Goal: Task Accomplishment & Management: Manage account settings

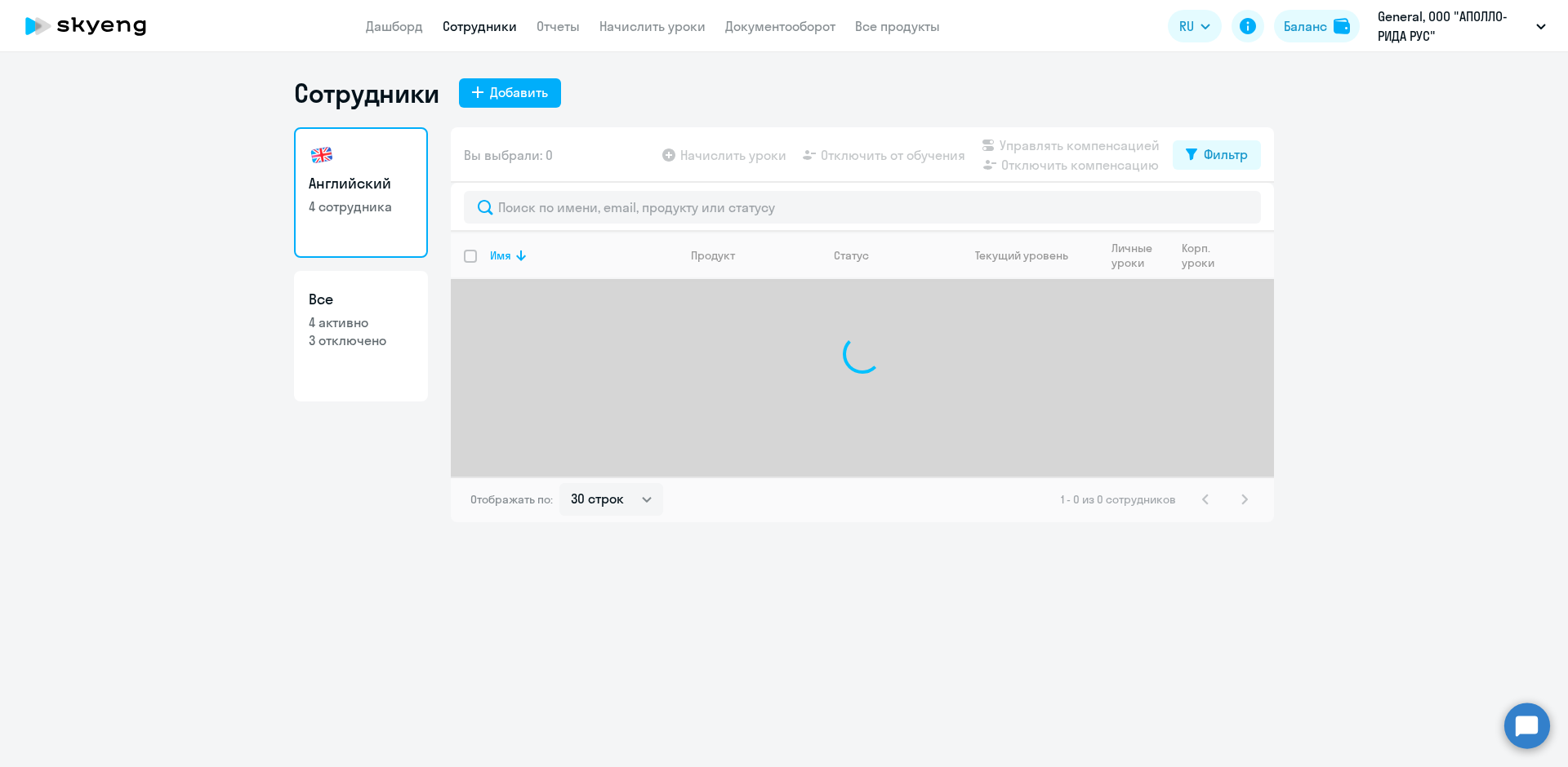
select select "30"
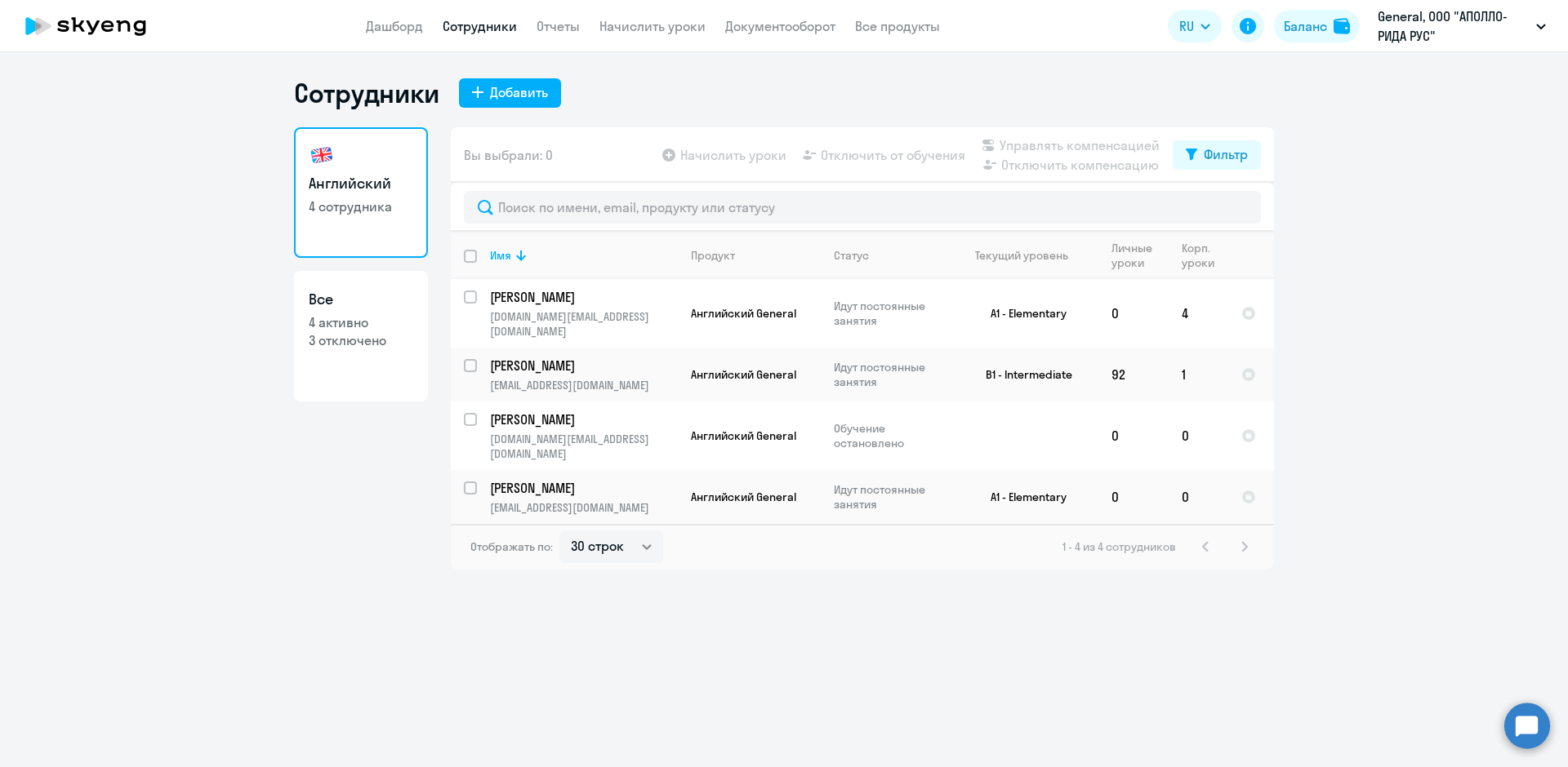
click at [710, 157] on app-table-action-button "Начислить уроки" at bounding box center [722, 155] width 127 height 19
click at [521, 159] on span "Вы выбрали: 0" at bounding box center [508, 155] width 89 height 19
click at [402, 26] on link "Дашборд" at bounding box center [394, 25] width 57 height 17
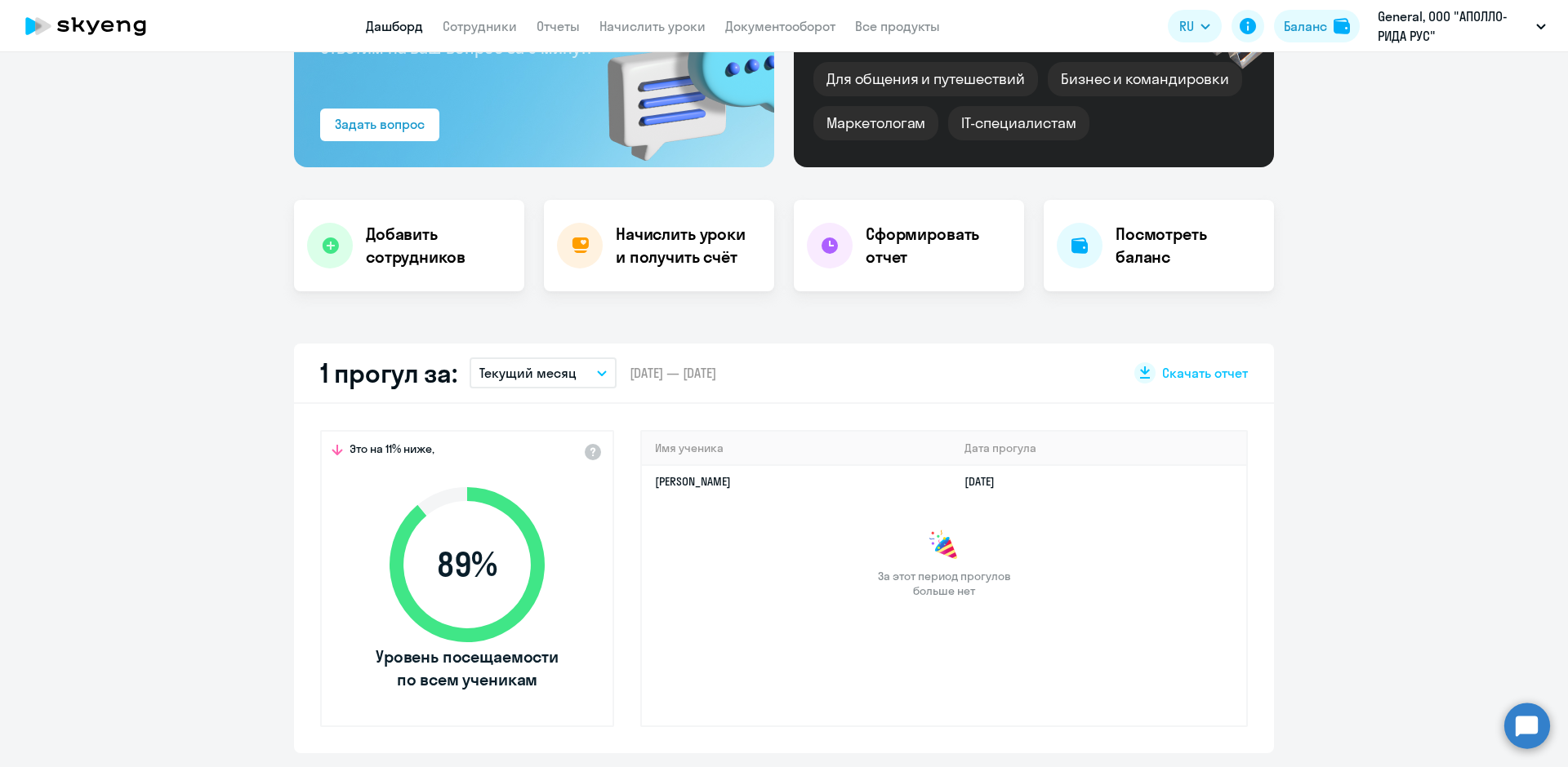
scroll to position [82, 0]
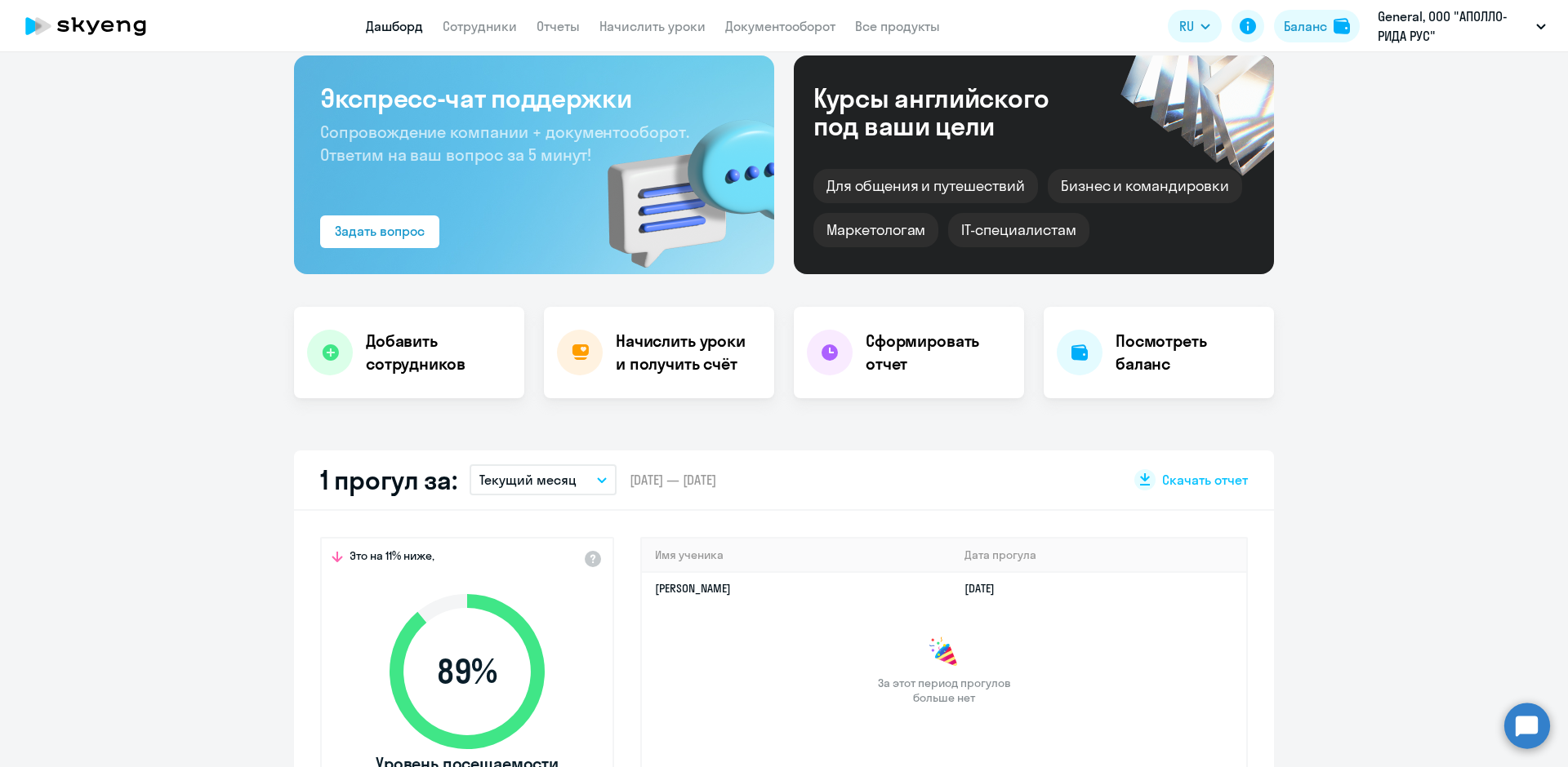
select select "30"
click at [1533, 22] on button "General, ООО "АПОЛЛО-РИДА РУС"" at bounding box center [1461, 26] width 185 height 39
click at [679, 364] on h4 "Начислить уроки и получить счёт" at bounding box center [686, 352] width 142 height 46
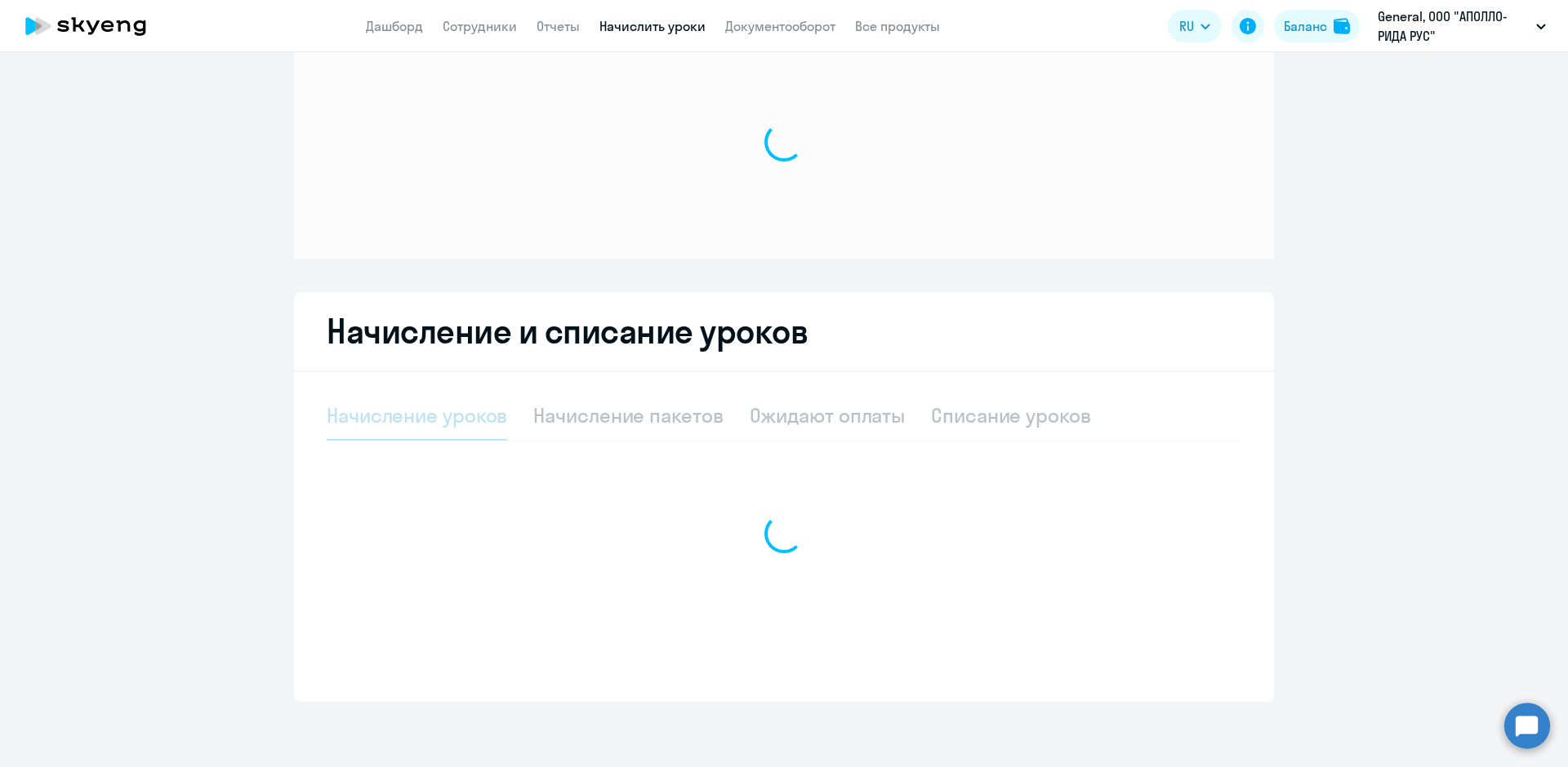
select select "10"
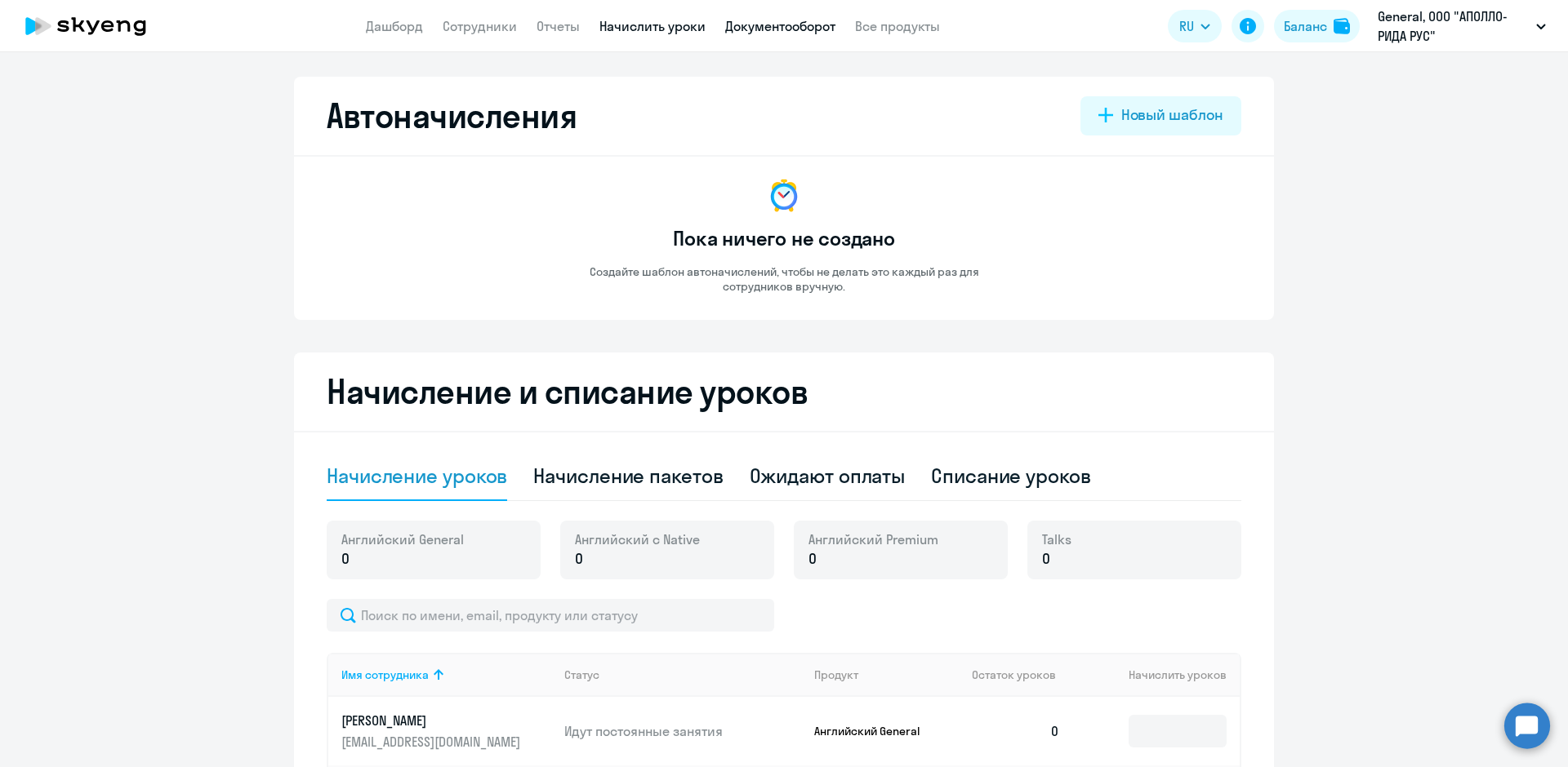
click at [751, 24] on link "Документооборот" at bounding box center [780, 25] width 110 height 17
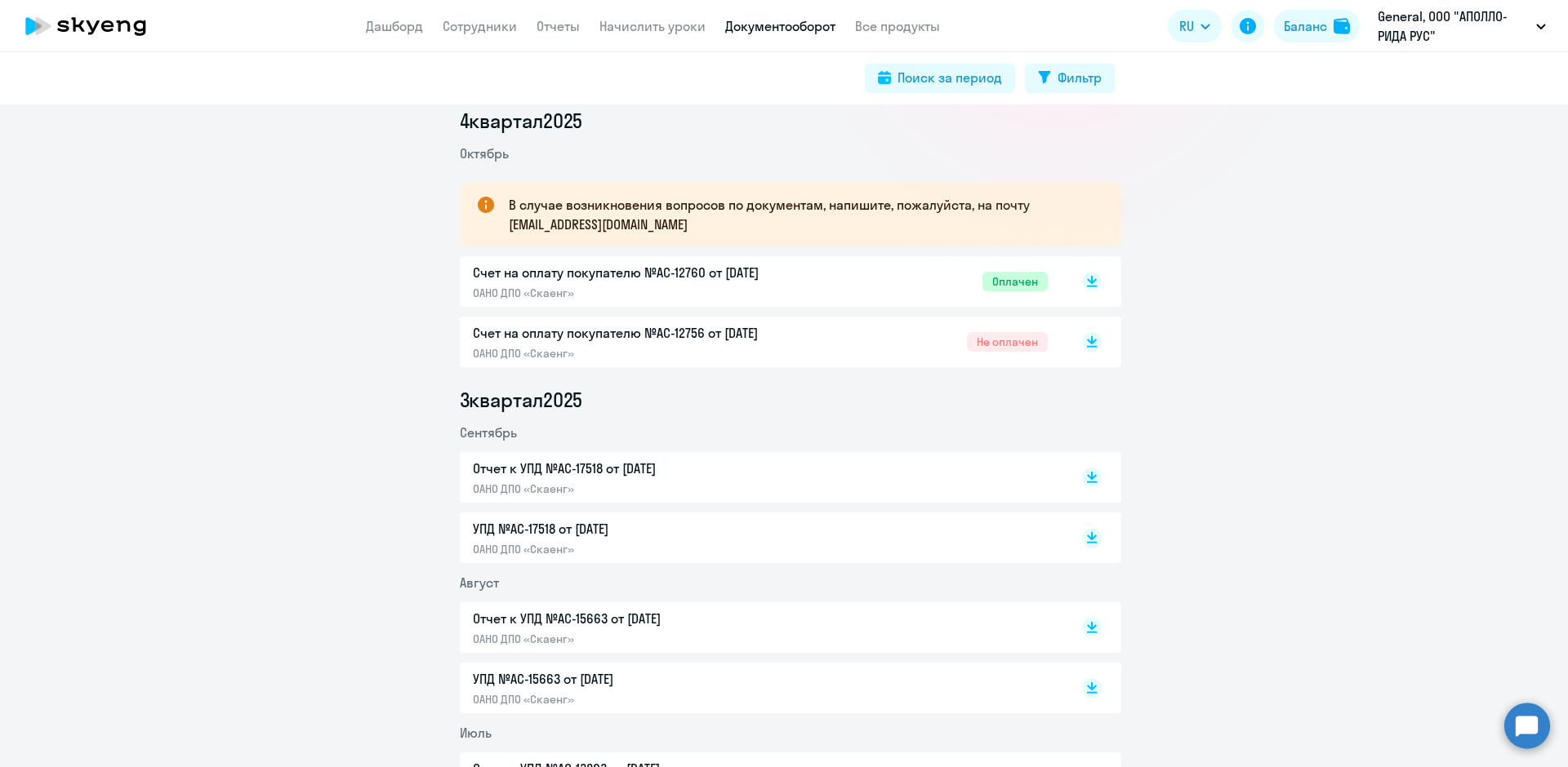
scroll to position [245, 0]
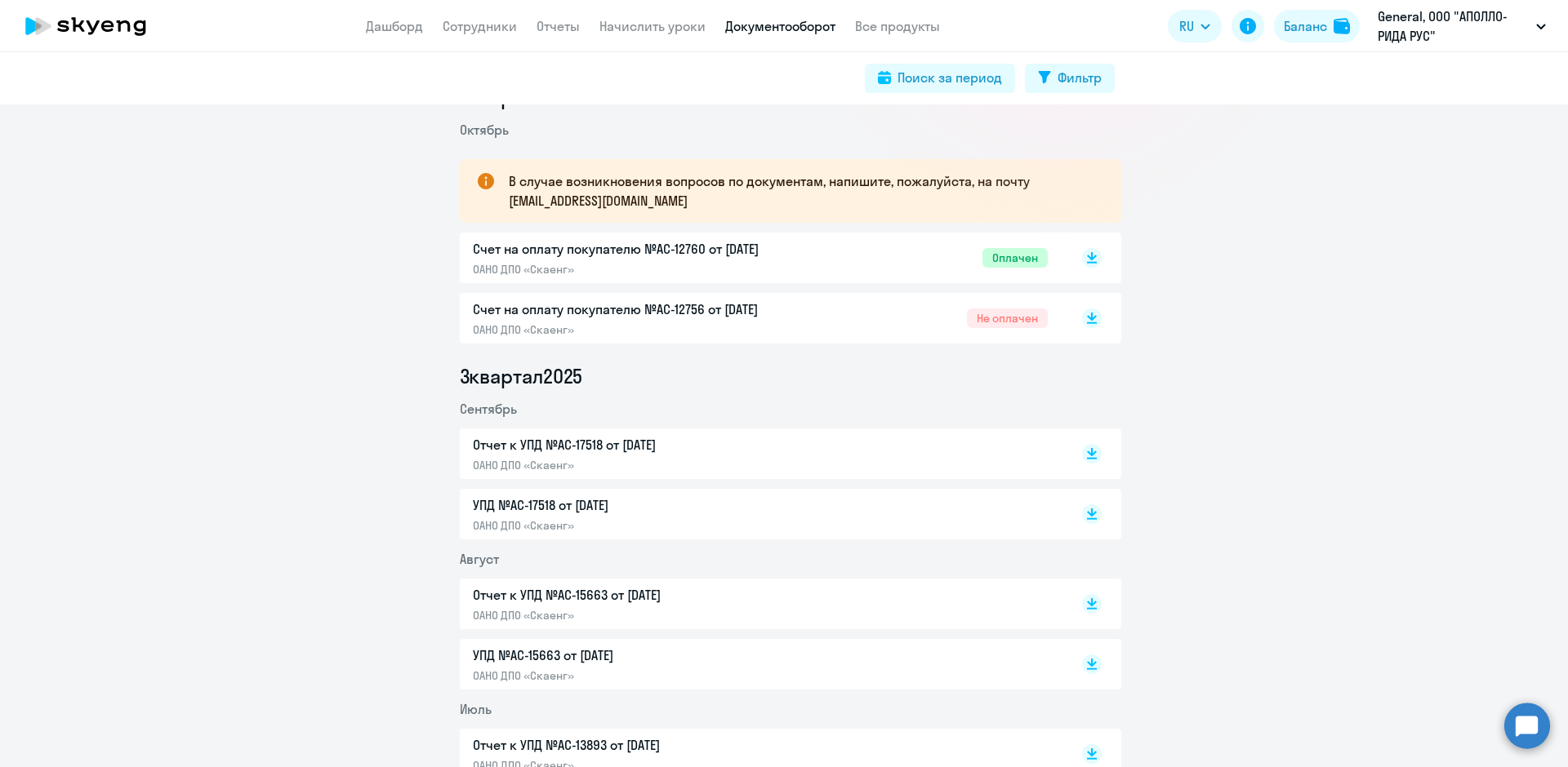
click at [546, 265] on p "ОАНО ДПО «Скаенг»" at bounding box center [644, 269] width 343 height 15
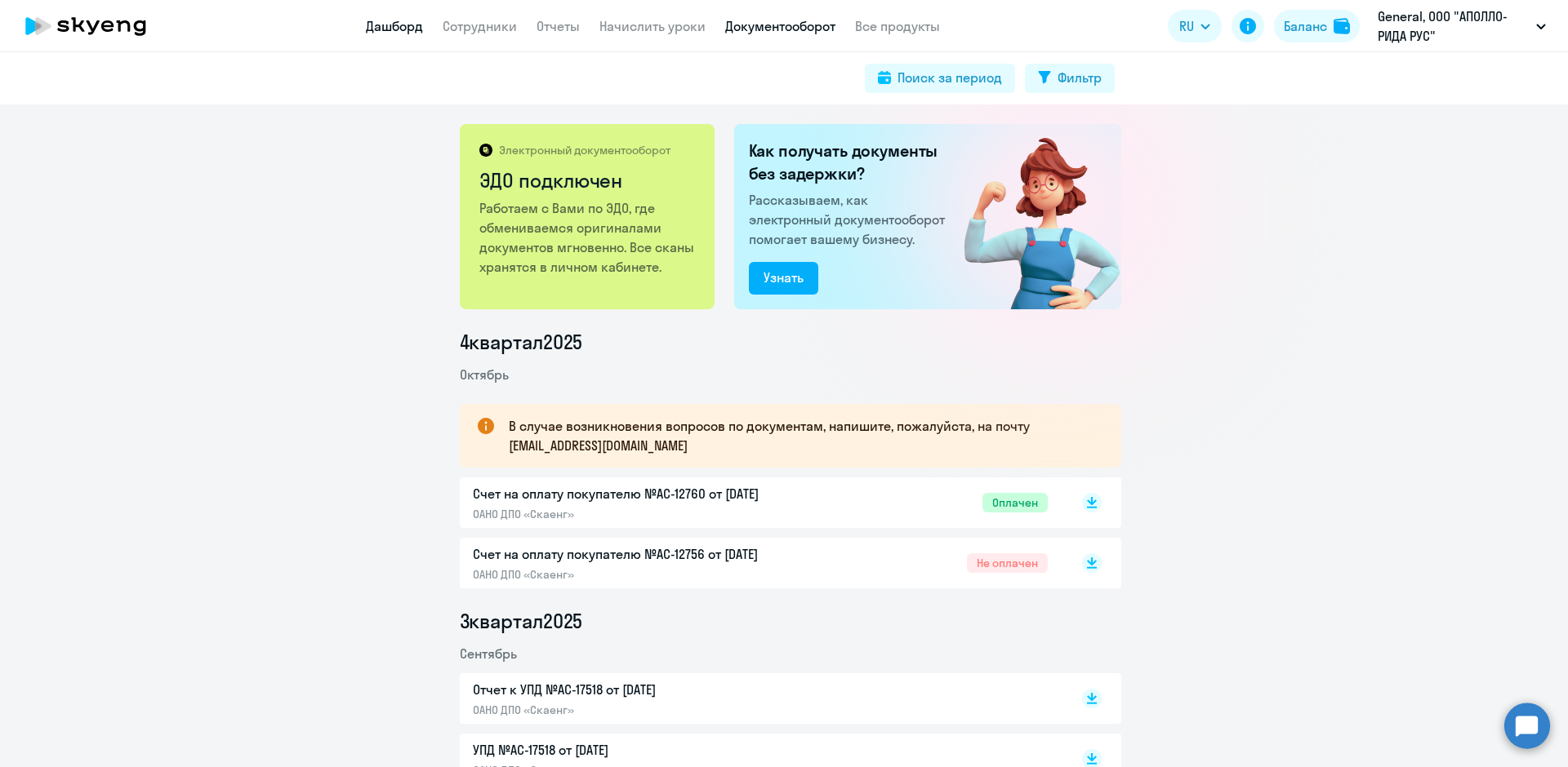
click at [367, 21] on link "Дашборд" at bounding box center [394, 25] width 57 height 17
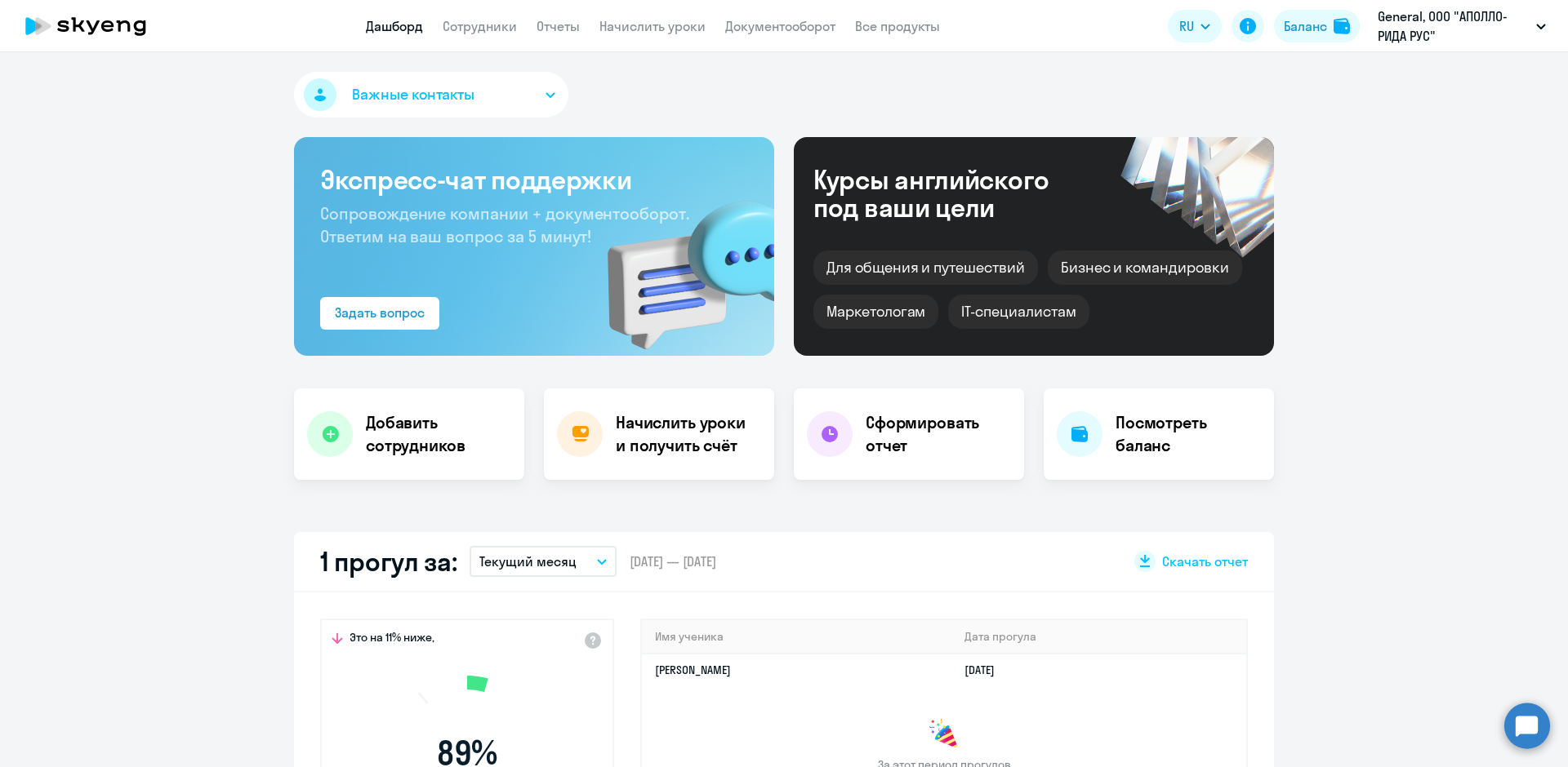
select select "30"
click at [487, 25] on link "Сотрудники" at bounding box center [479, 25] width 74 height 17
select select "30"
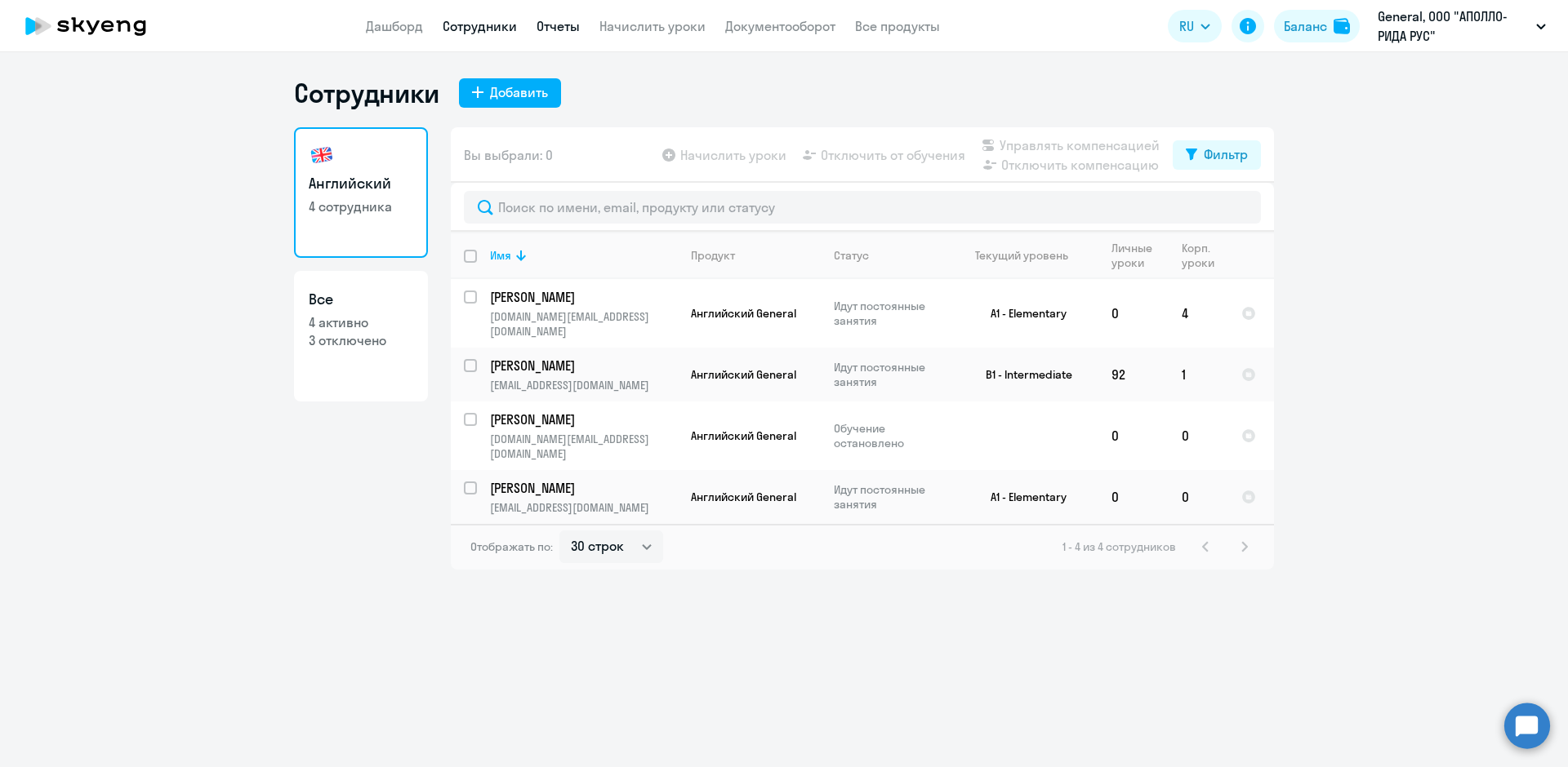
click at [556, 30] on link "Отчеты" at bounding box center [558, 25] width 44 height 17
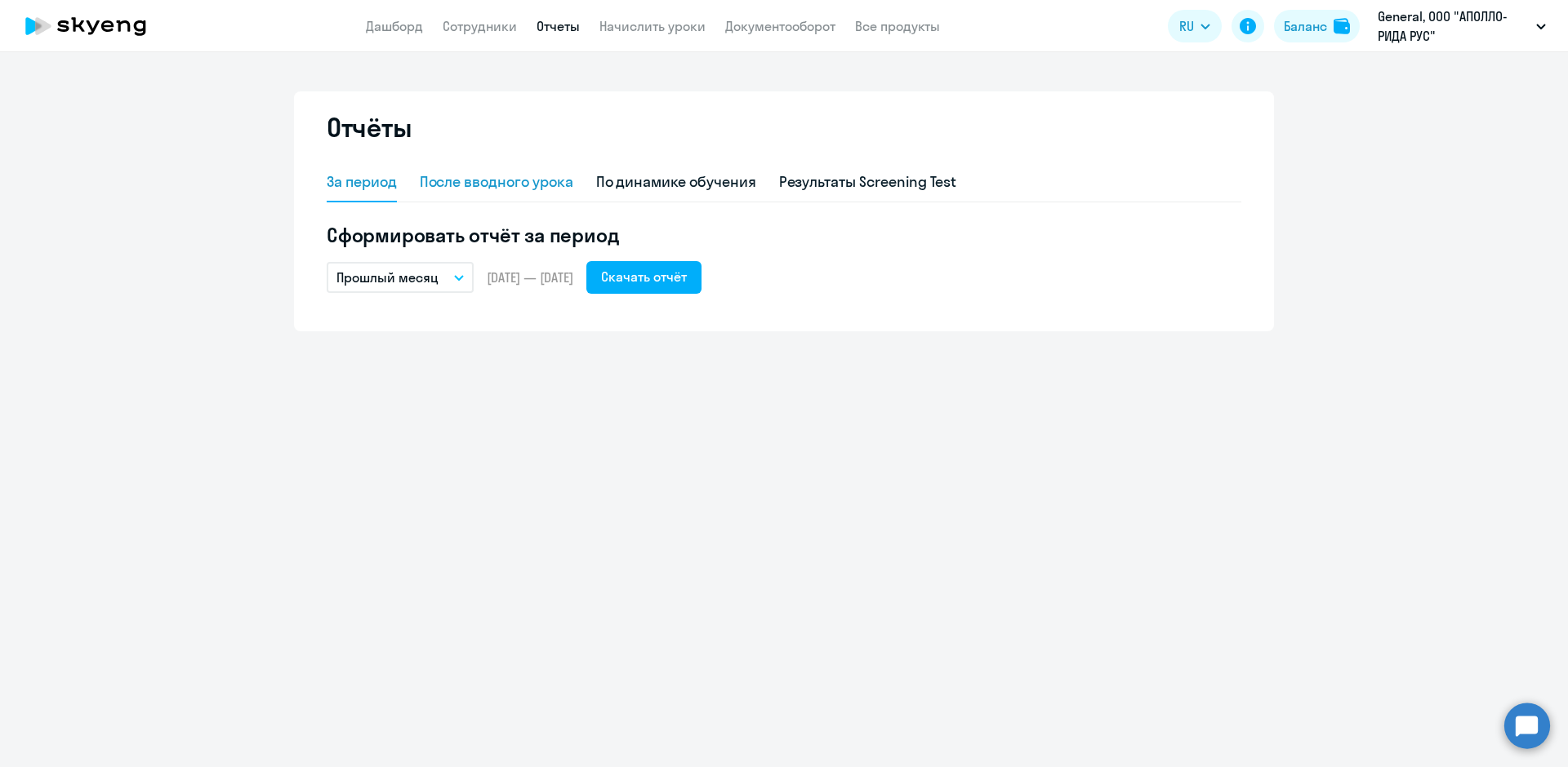
click at [449, 178] on div "После вводного урока" at bounding box center [497, 182] width 154 height 21
select select "10"
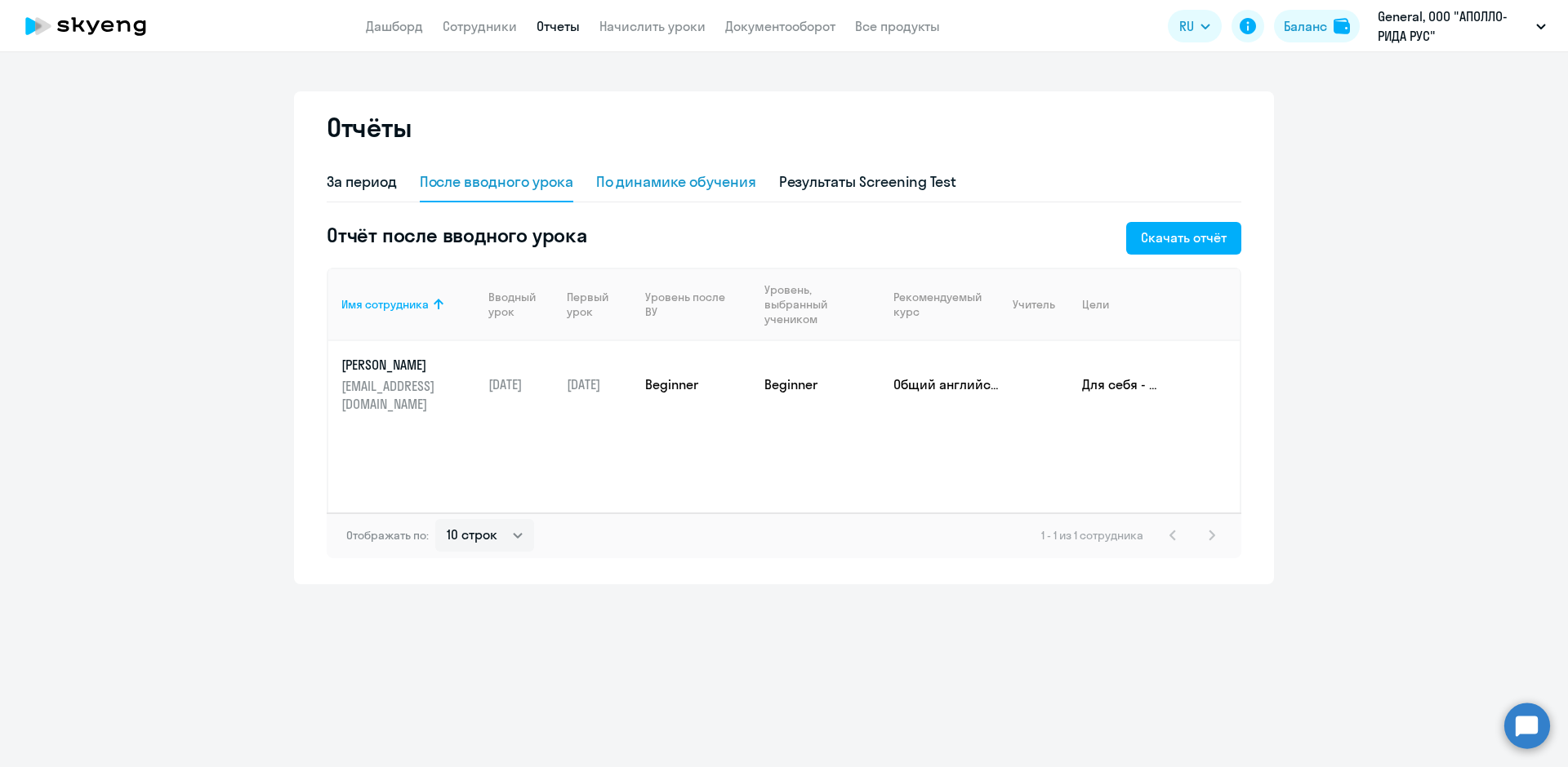
click at [669, 186] on div "По динамике обучения" at bounding box center [676, 182] width 160 height 21
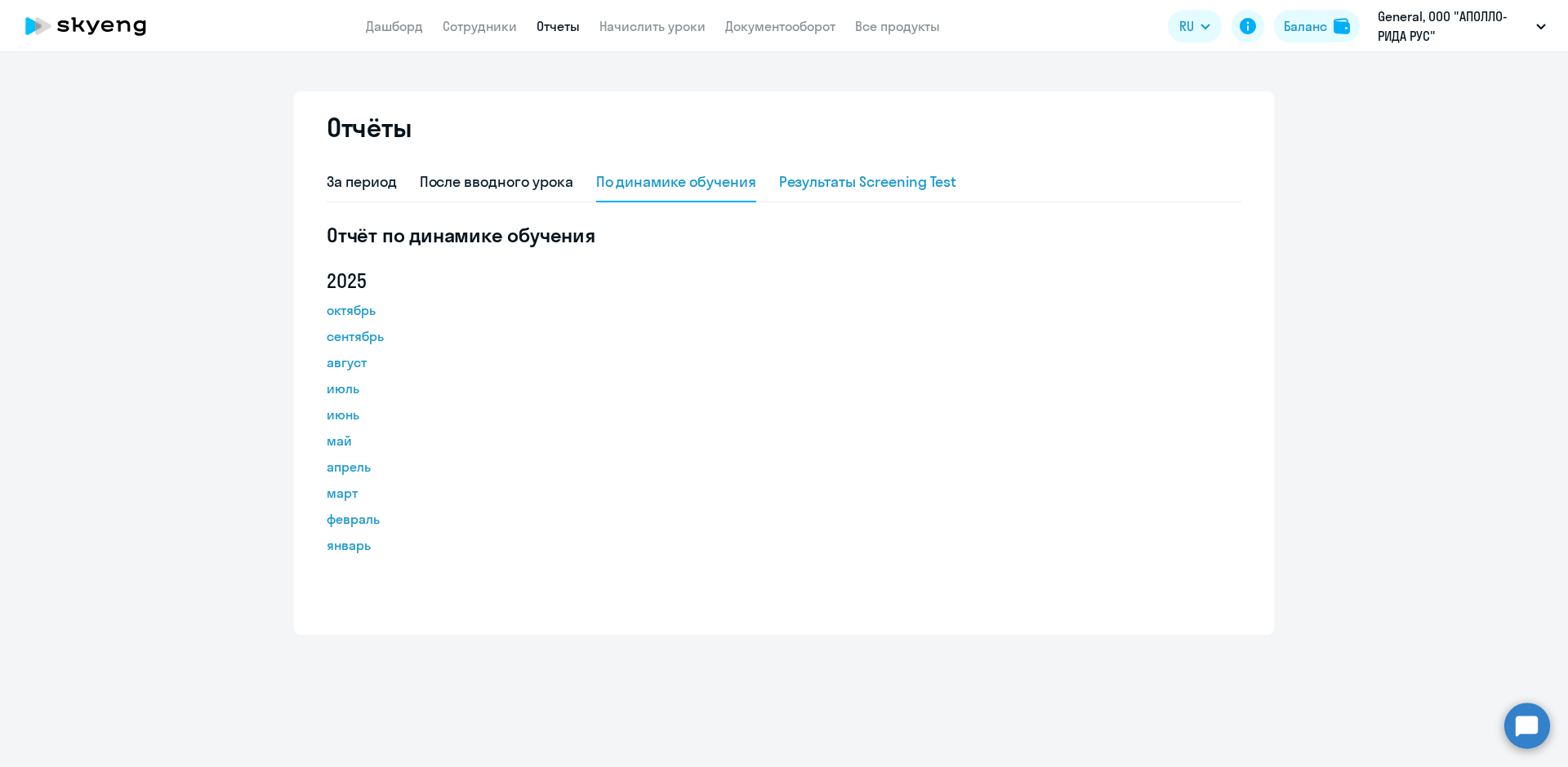
click at [885, 192] on div "Результаты Screening Test" at bounding box center [867, 182] width 178 height 21
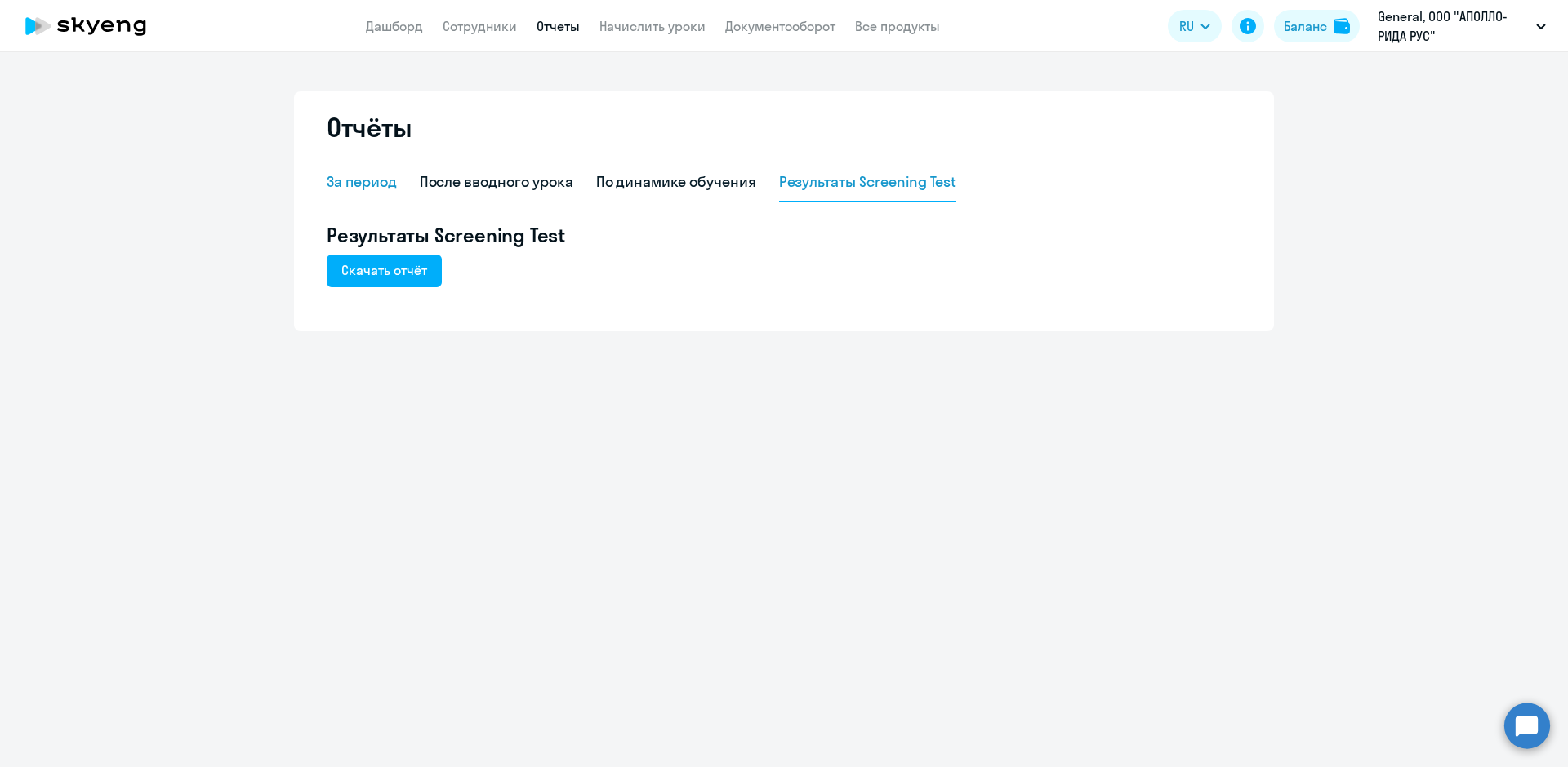
click at [379, 181] on div "За период" at bounding box center [362, 182] width 70 height 21
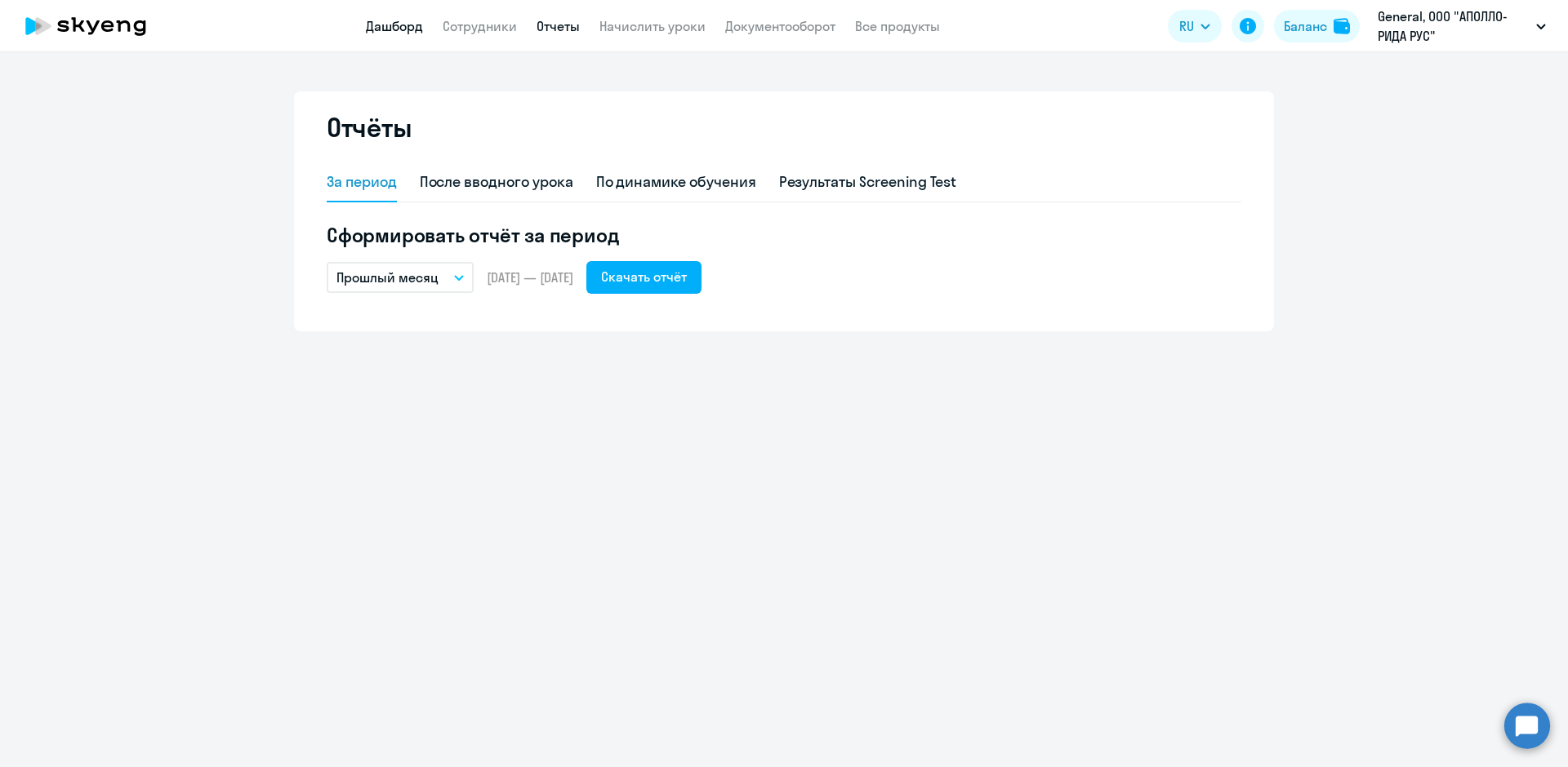
click at [399, 24] on link "Дашборд" at bounding box center [394, 25] width 57 height 17
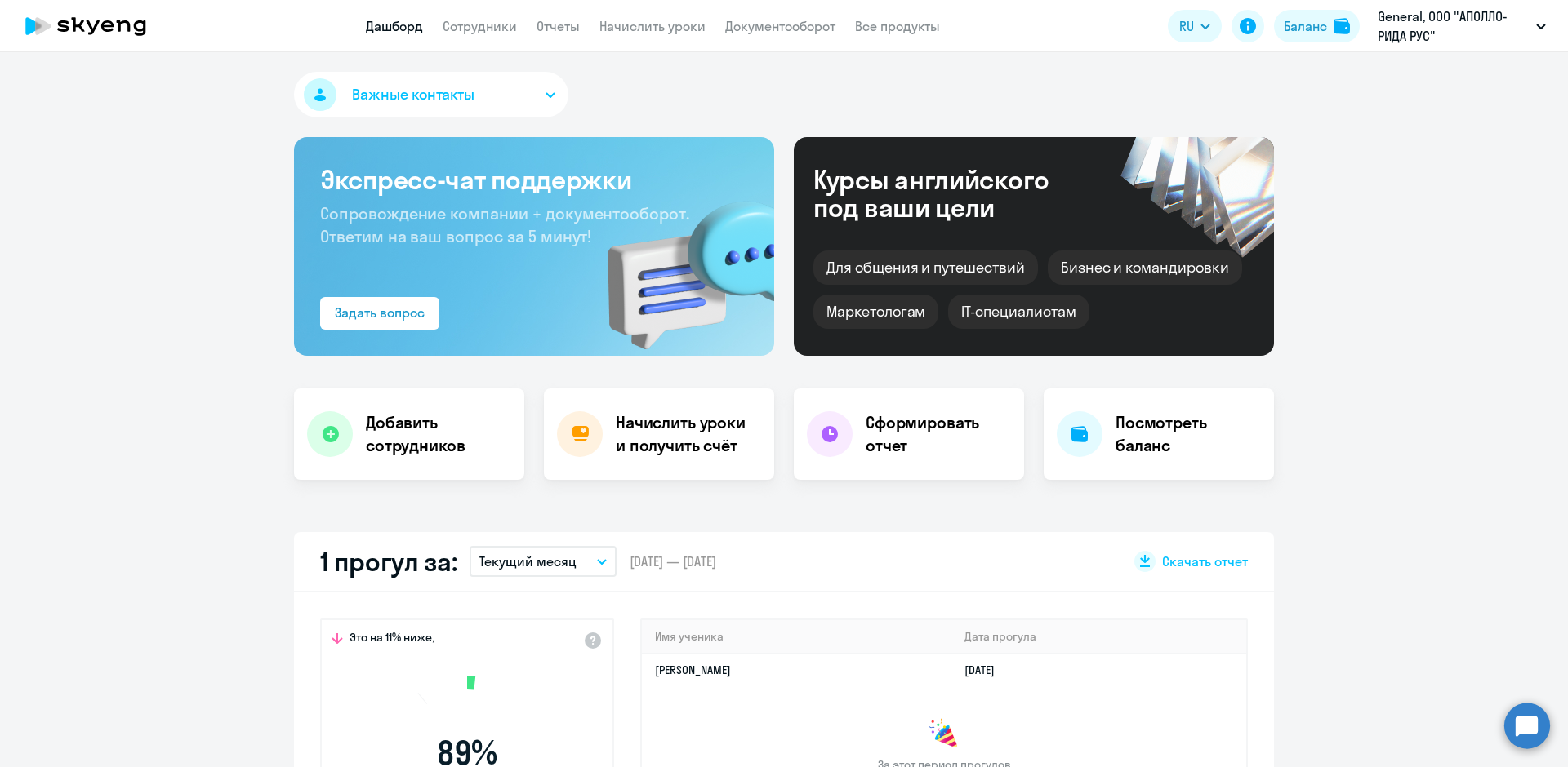
select select "30"
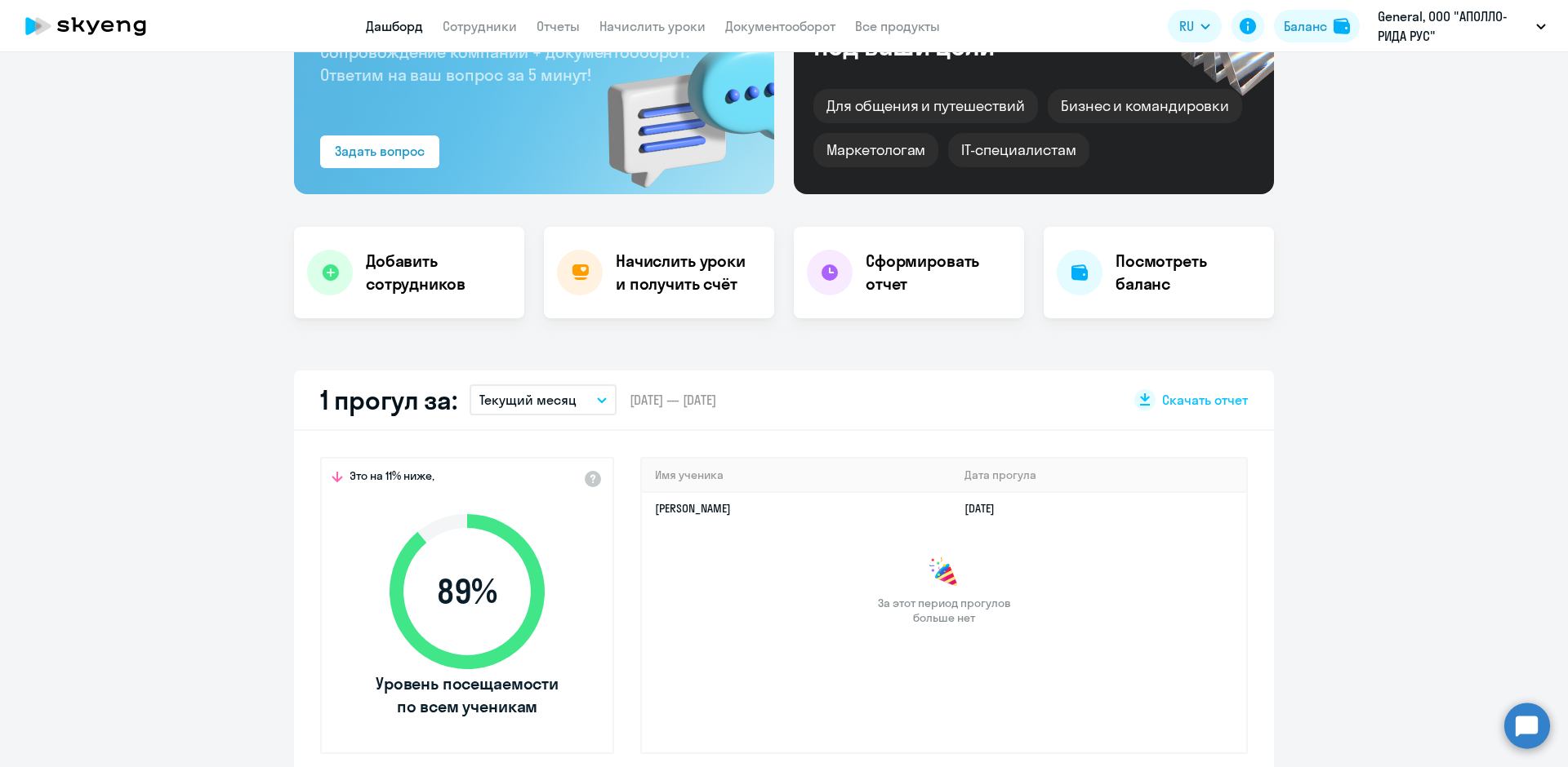
scroll to position [163, 0]
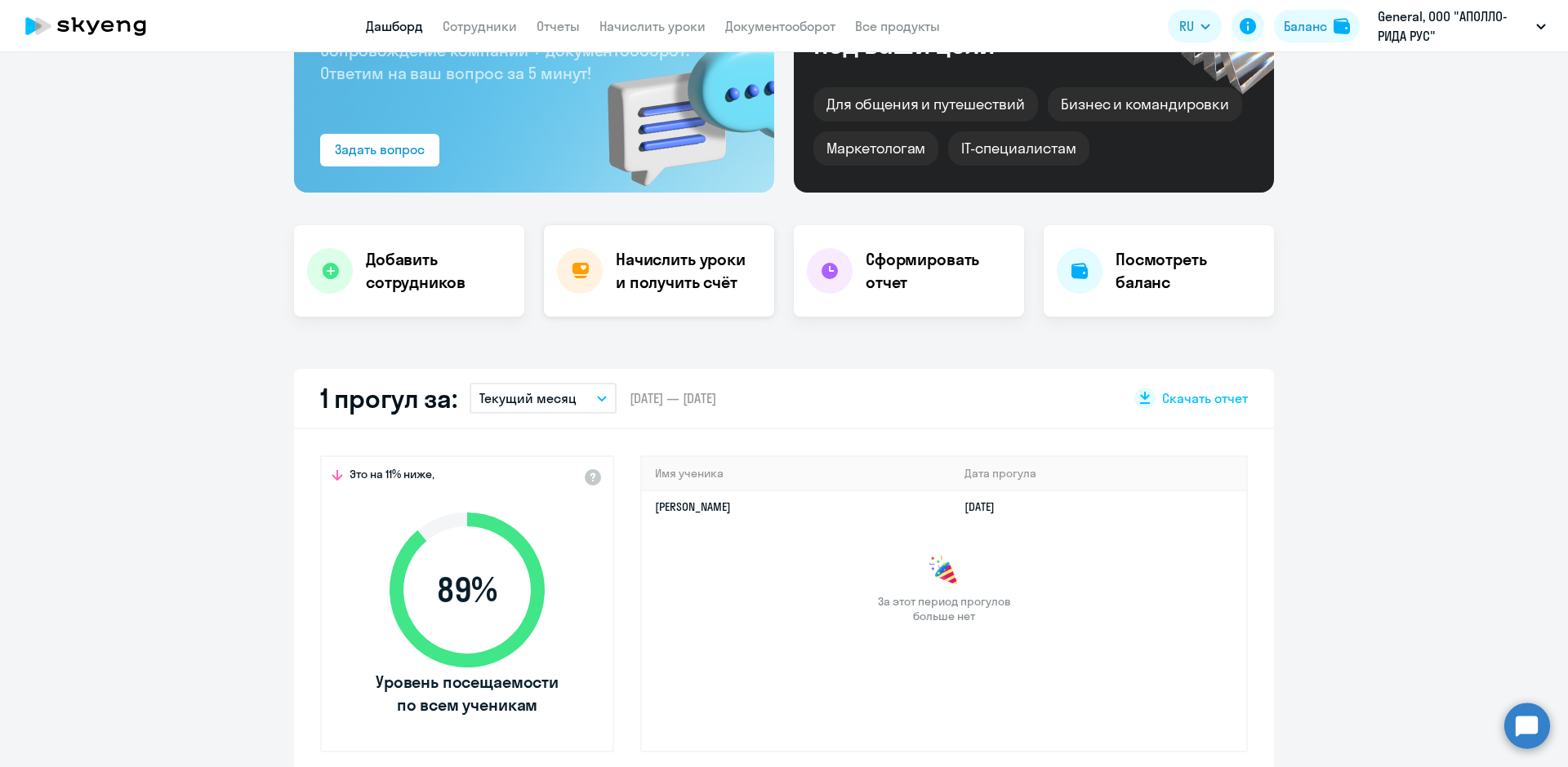
click at [656, 290] on h4 "Начислить уроки и получить счёт" at bounding box center [686, 270] width 142 height 46
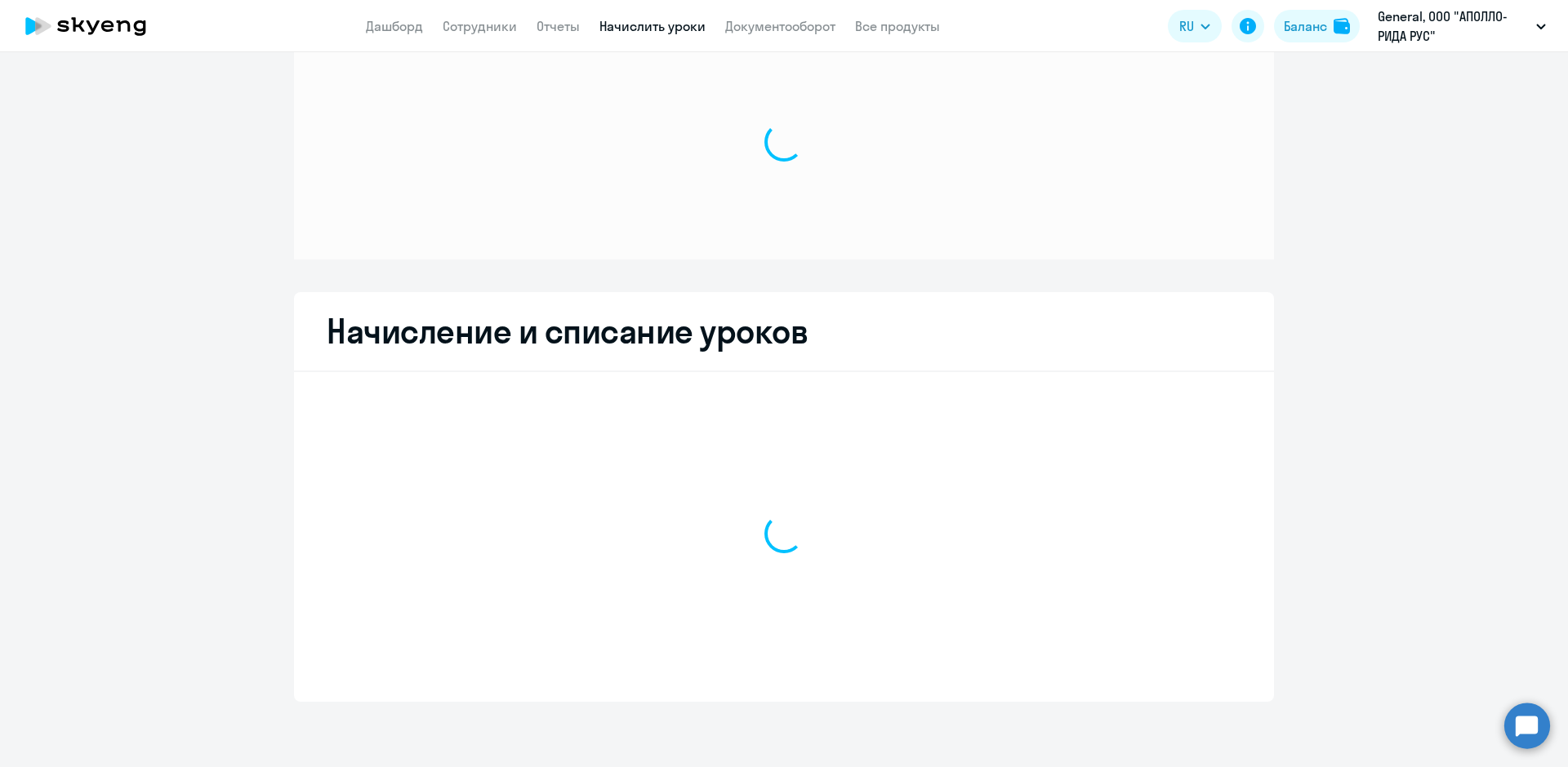
scroll to position [52, 0]
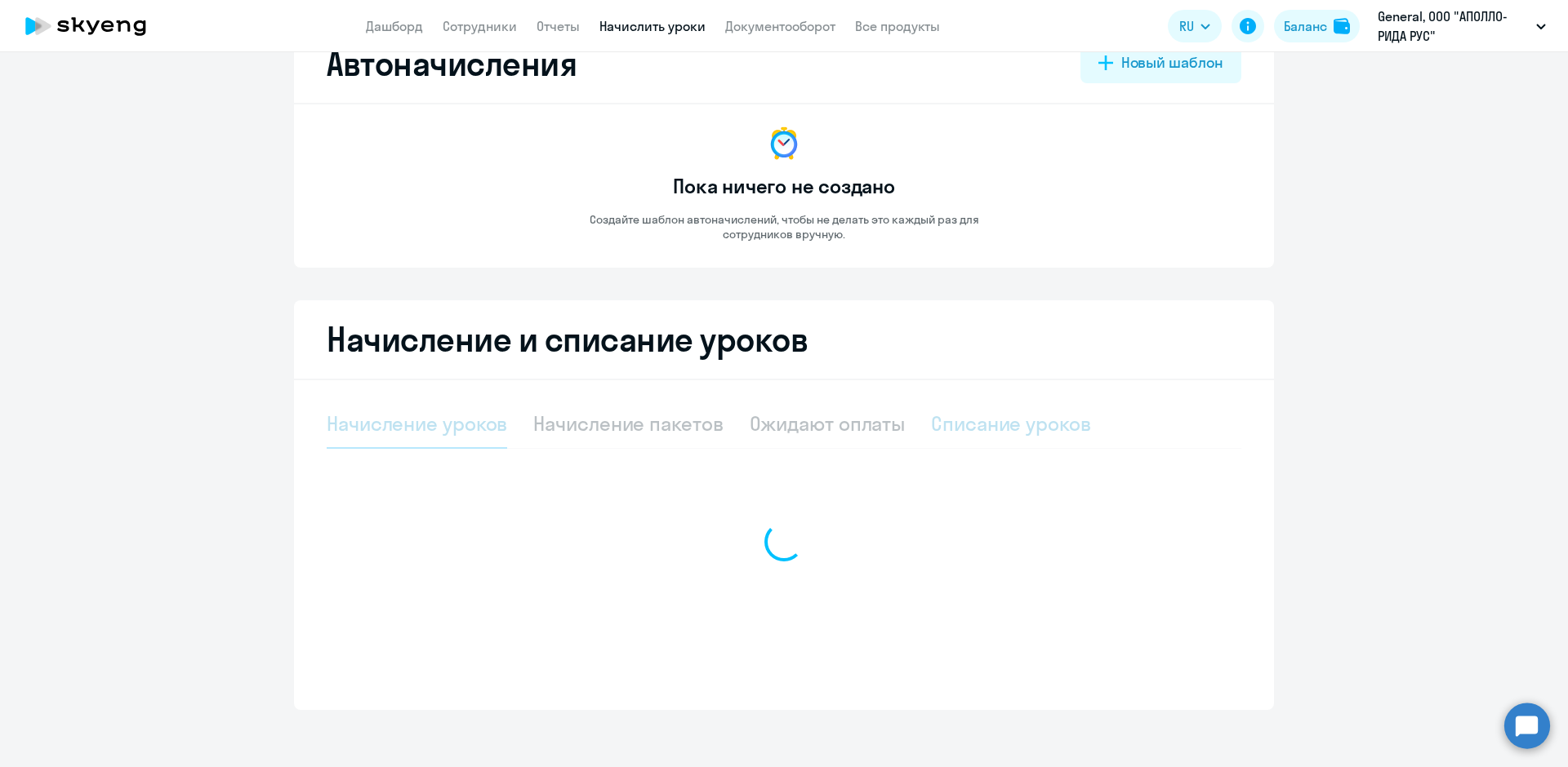
select select "10"
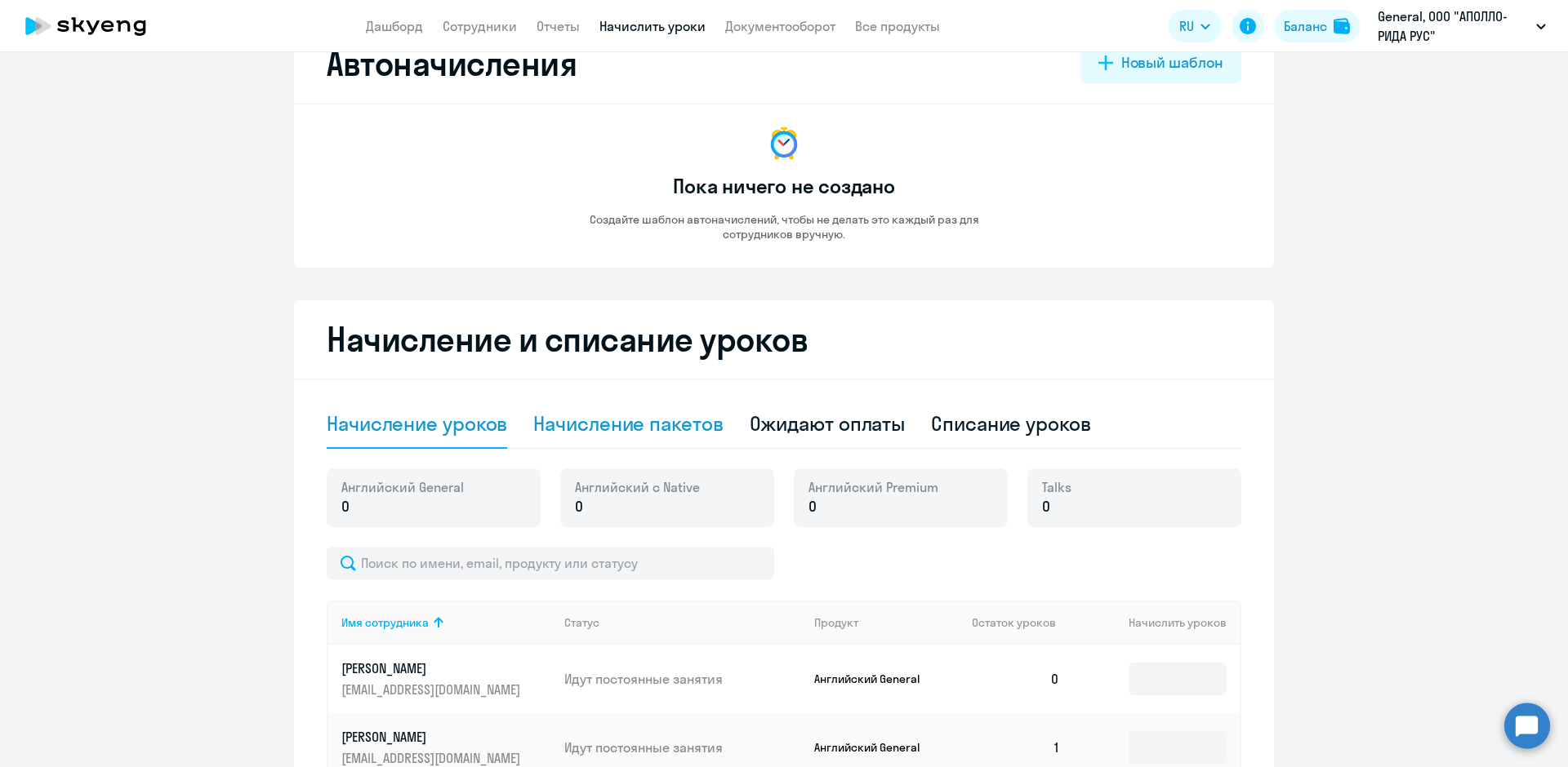
click at [648, 431] on div "Начисление пакетов" at bounding box center [627, 423] width 190 height 26
select select "10"
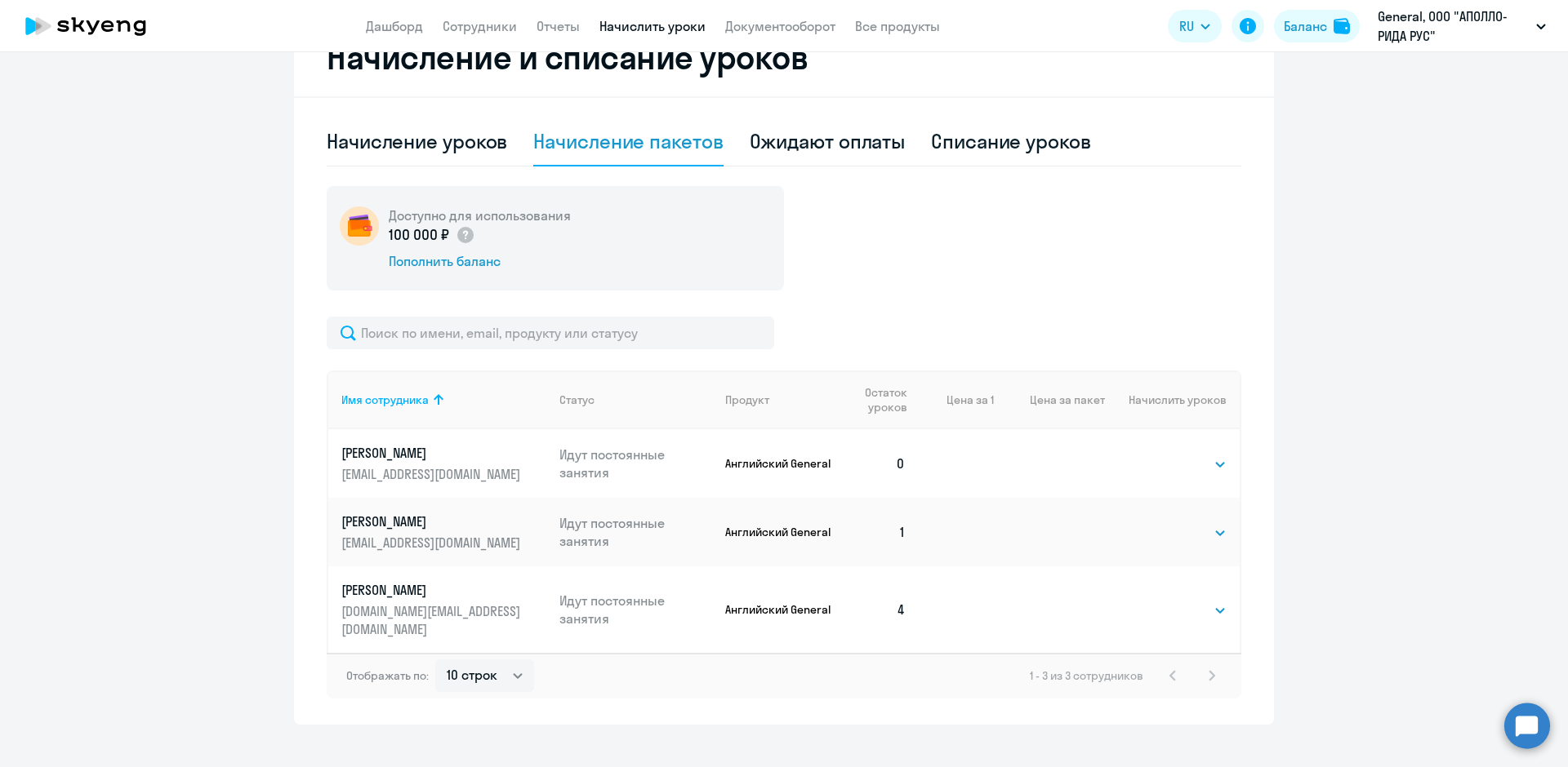
scroll to position [339, 0]
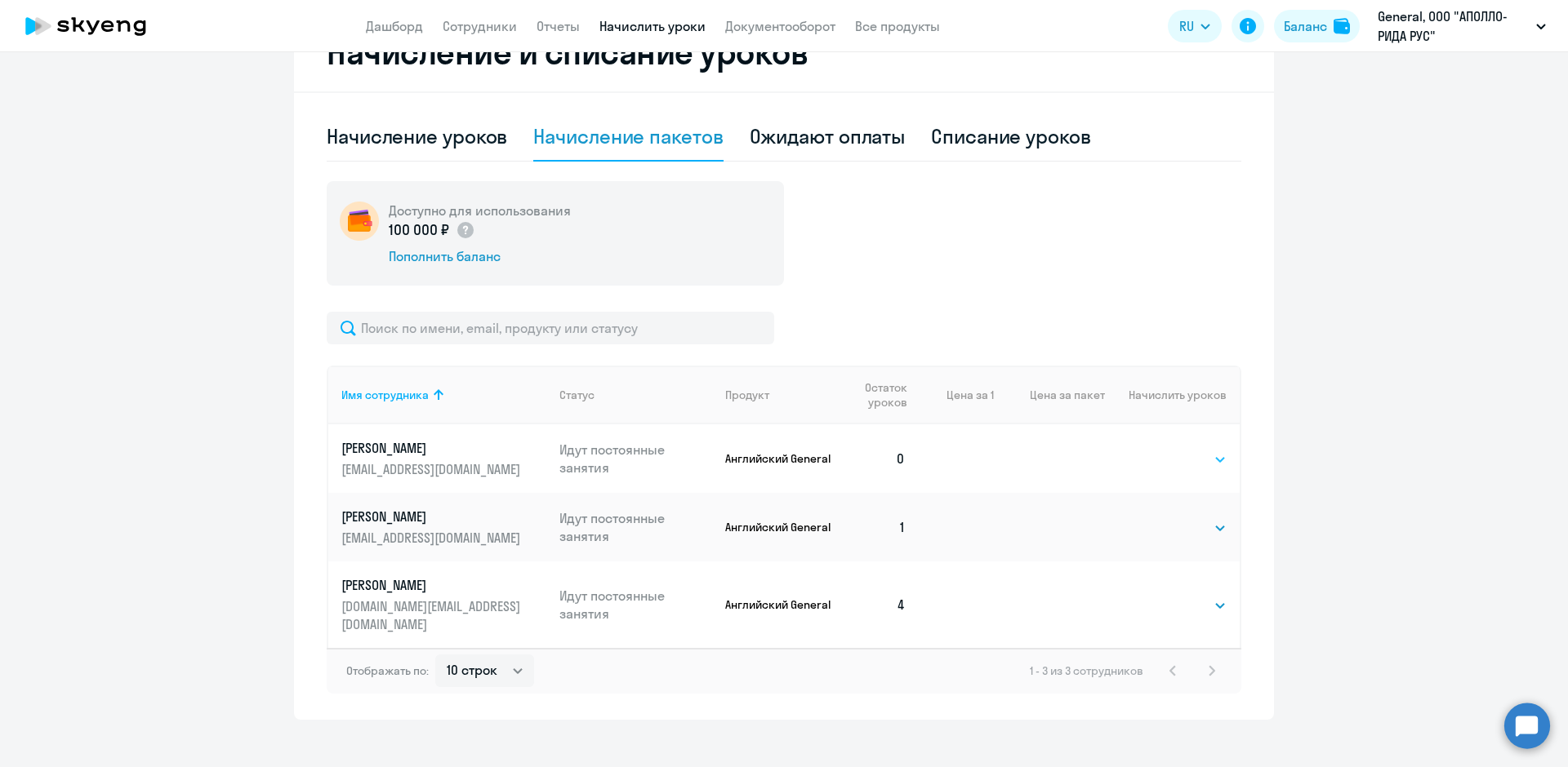
click at [1214, 467] on select "Выбрать 4 8 16 32 64 96 128" at bounding box center [1193, 460] width 67 height 19
select select "32"
click at [1160, 450] on select "Выбрать 4 8 16 32 64 96 128" at bounding box center [1193, 460] width 67 height 19
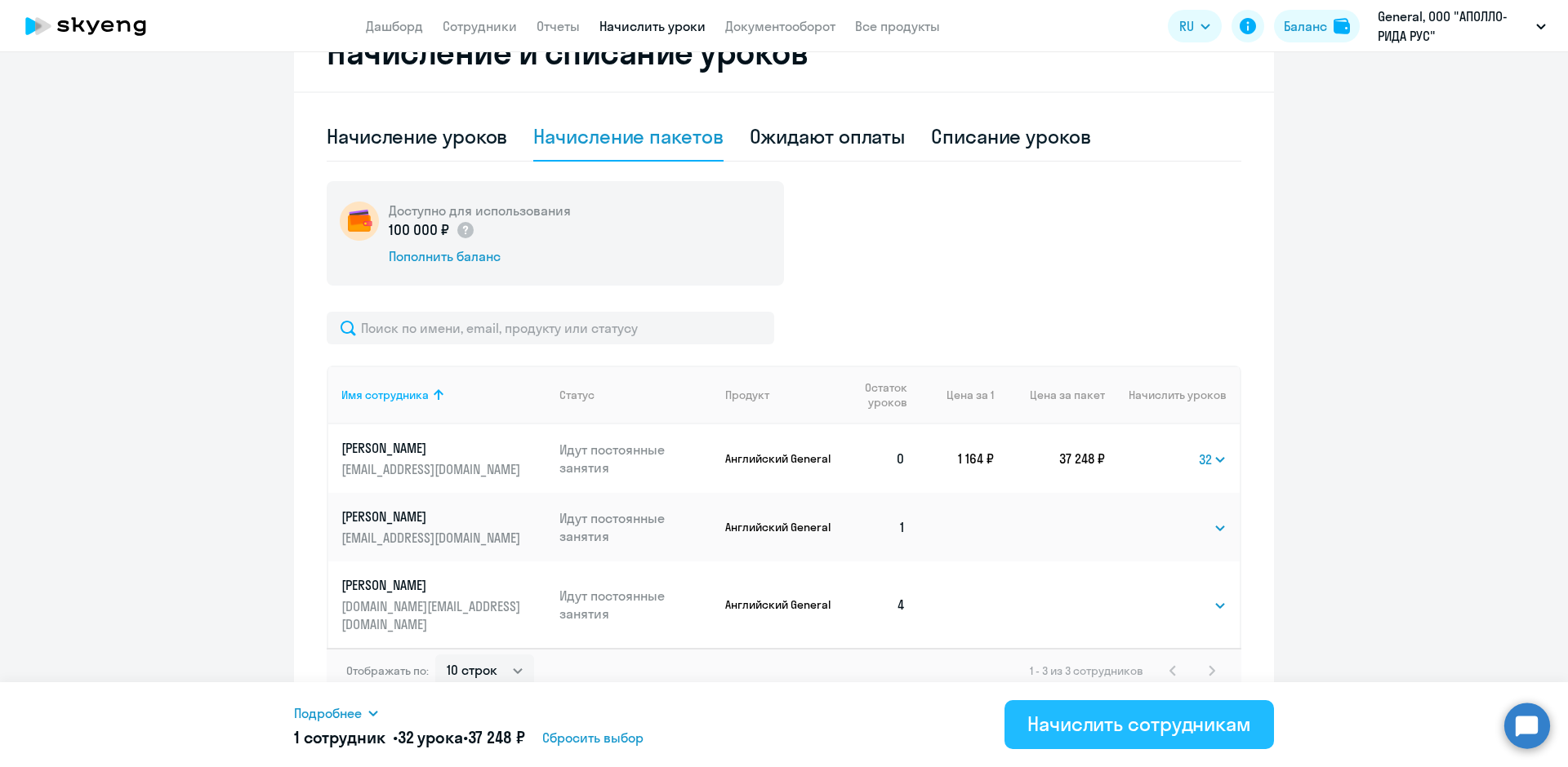
click at [1139, 726] on div "Начислить сотрудникам" at bounding box center [1139, 724] width 224 height 26
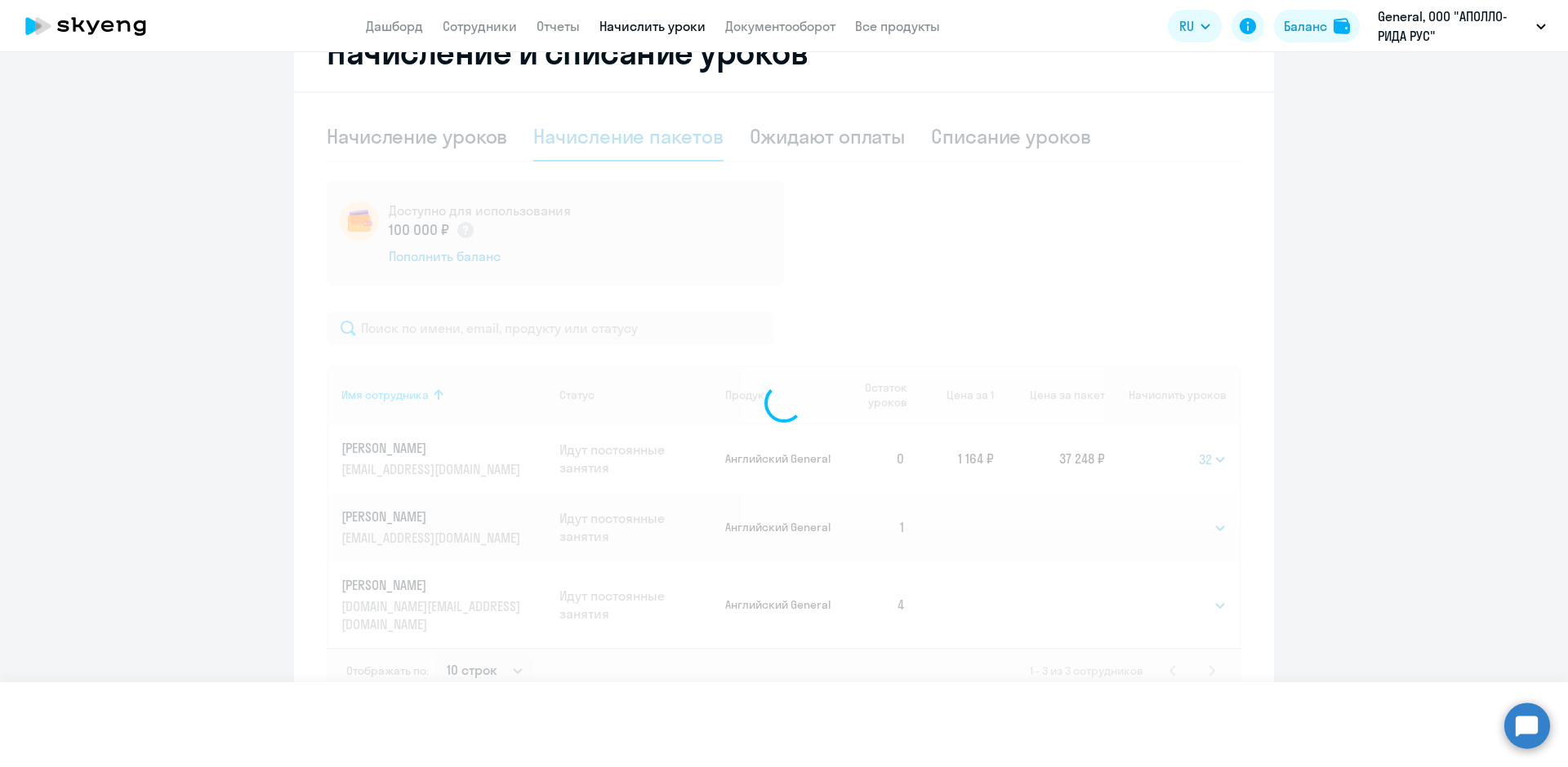
select select
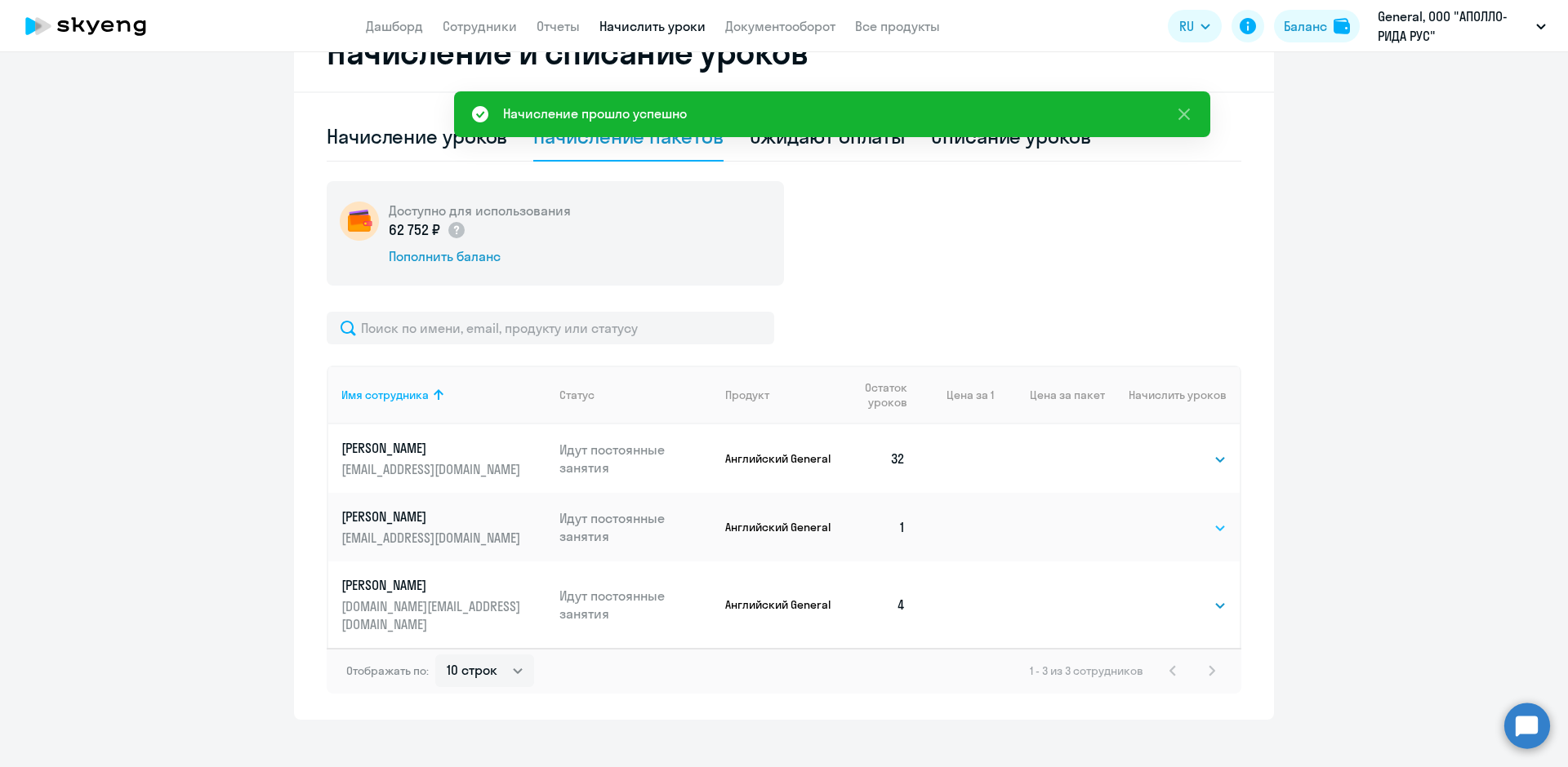
click at [1195, 531] on select "Выбрать 4 8 16 32 64 96 128" at bounding box center [1193, 528] width 67 height 19
select select "32"
click at [1160, 518] on select "Выбрать 4 8 16 32 64 96 128" at bounding box center [1193, 528] width 67 height 19
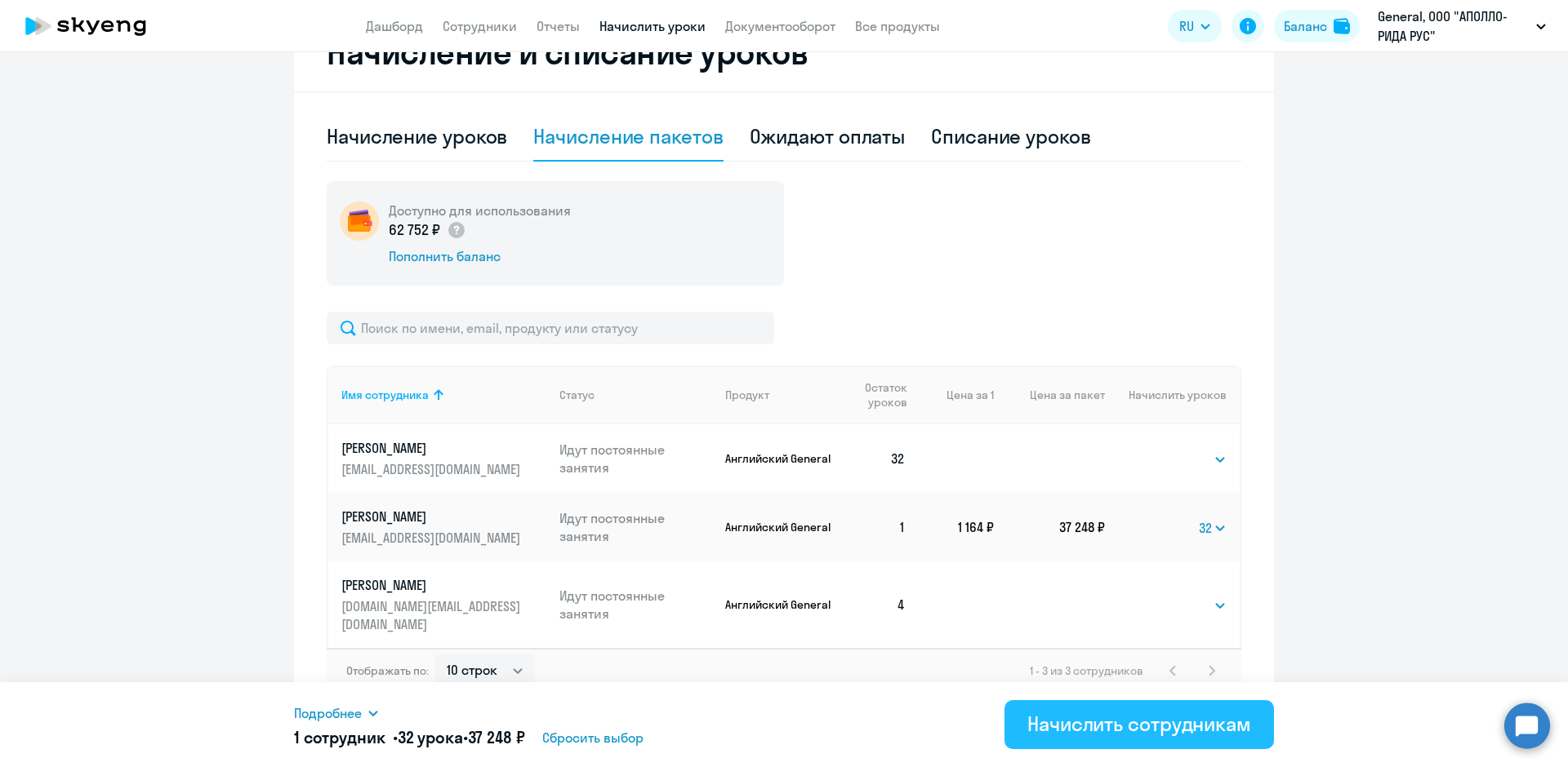
click at [1130, 724] on div "Начислить сотрудникам" at bounding box center [1139, 724] width 224 height 26
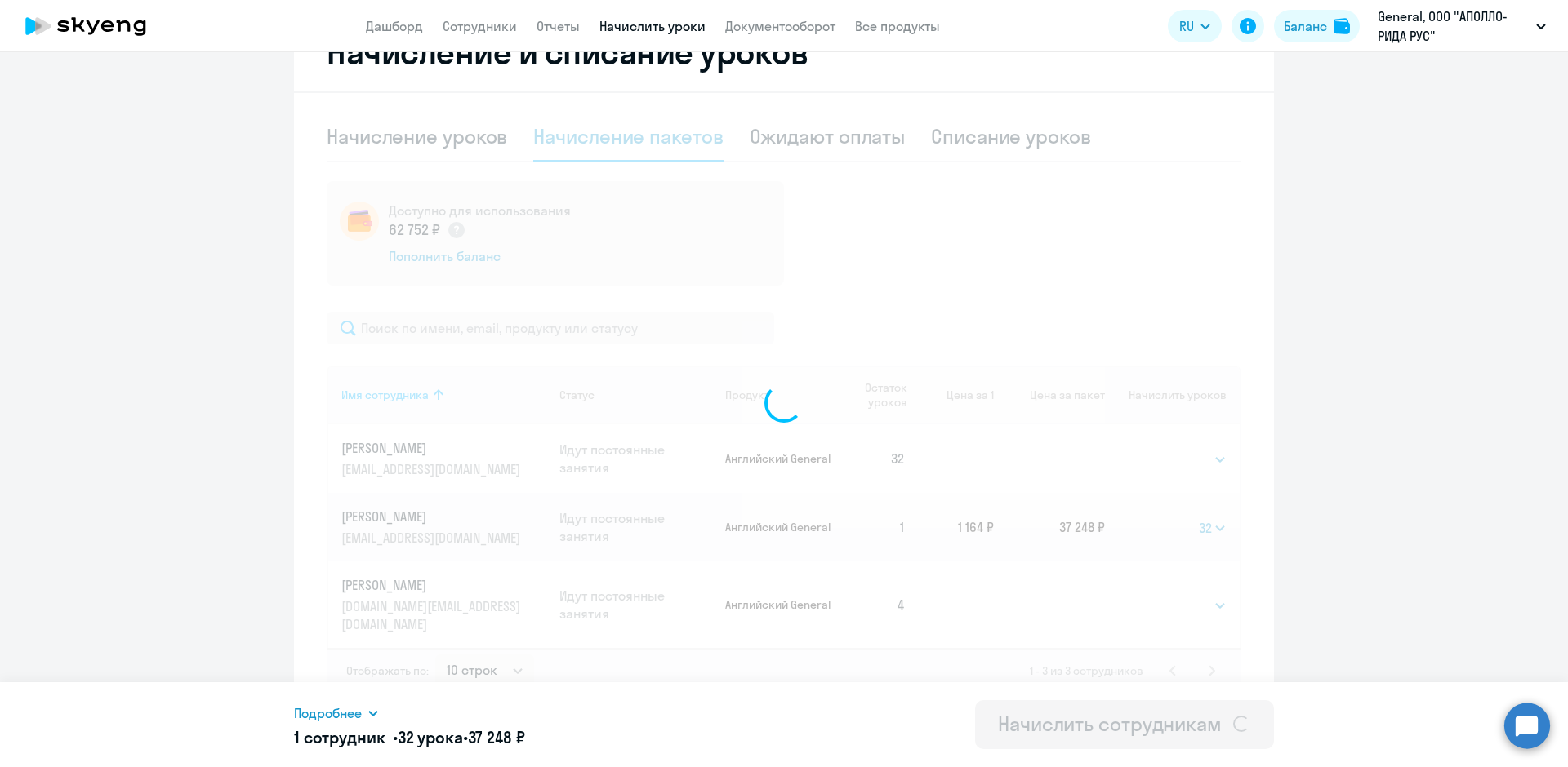
select select
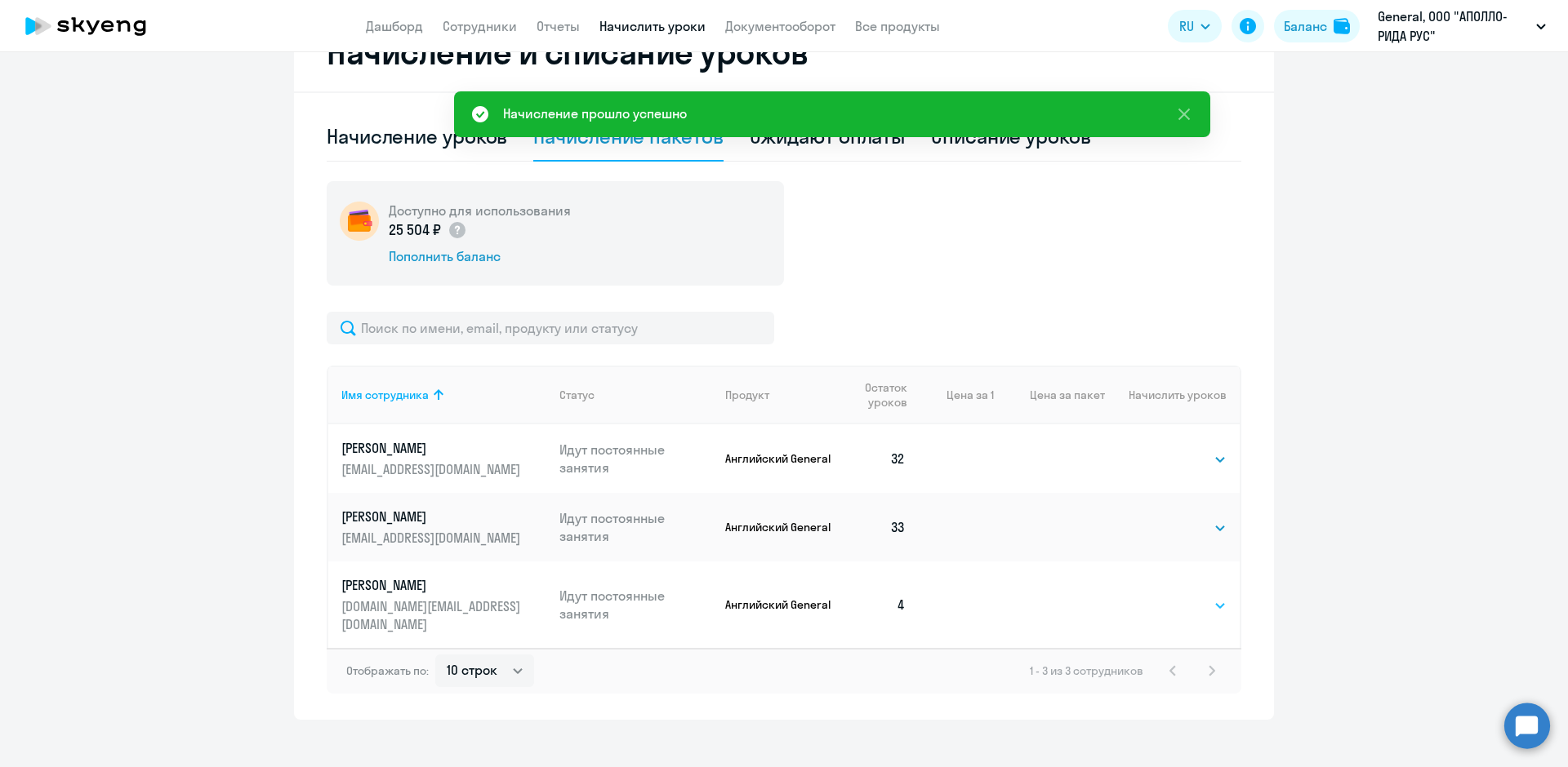
click at [1197, 603] on select "Выбрать 4 8 16 32 64 96 128" at bounding box center [1193, 606] width 67 height 19
select select "16"
click at [1160, 596] on select "Выбрать 4 8 16 32 64 96 128" at bounding box center [1193, 606] width 67 height 19
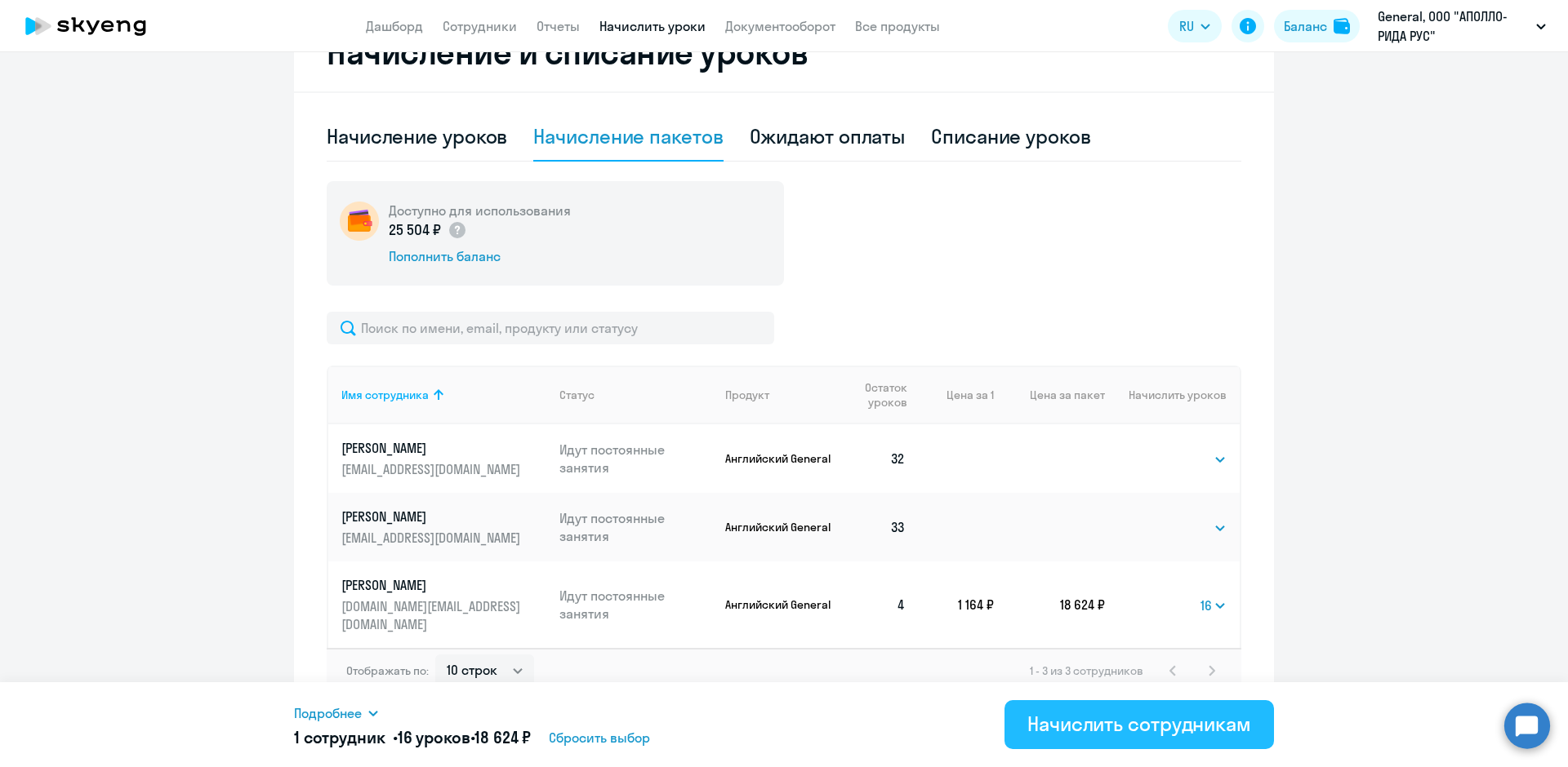
click at [1143, 716] on div "Начислить сотрудникам" at bounding box center [1139, 724] width 224 height 26
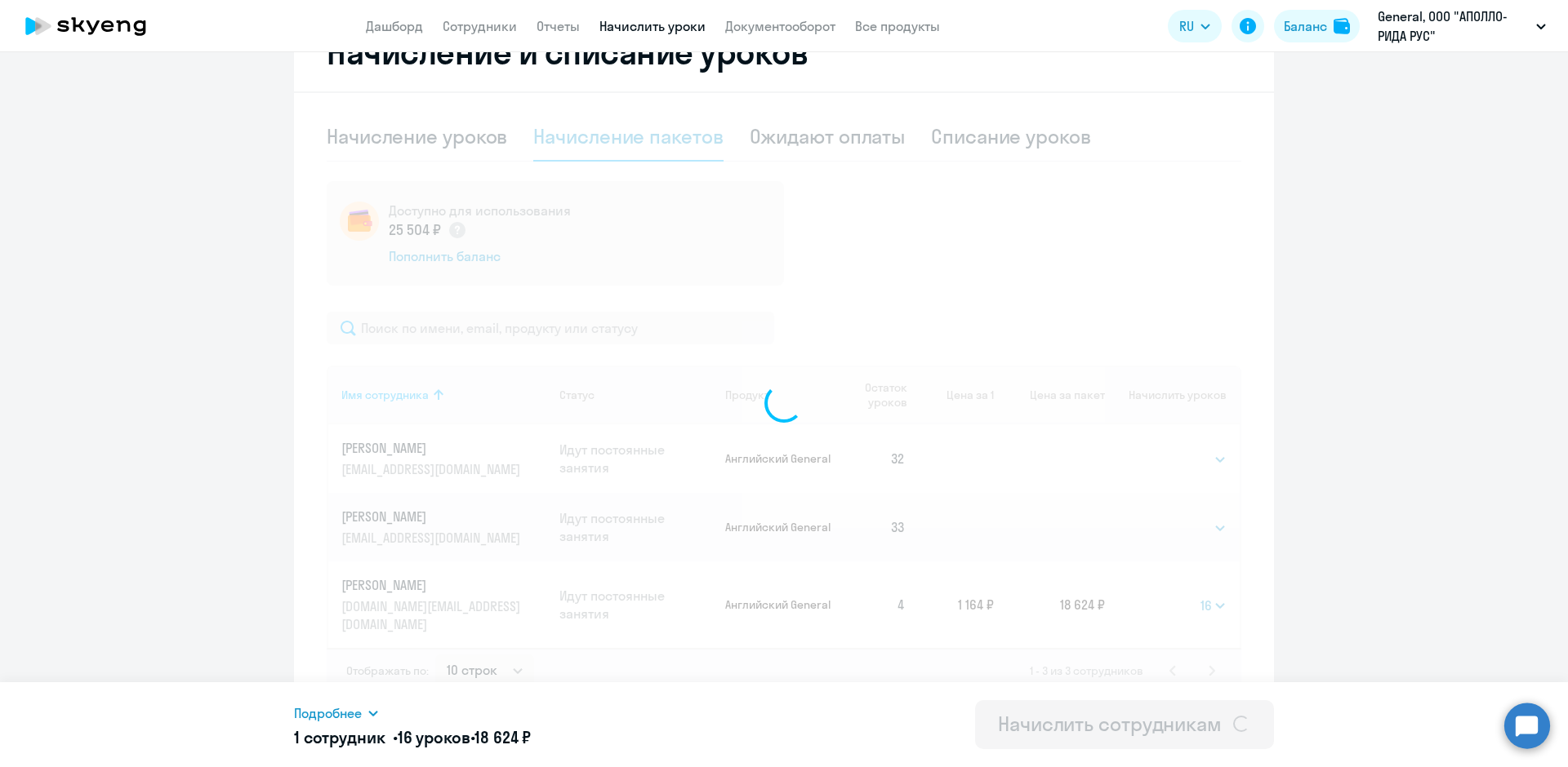
select select
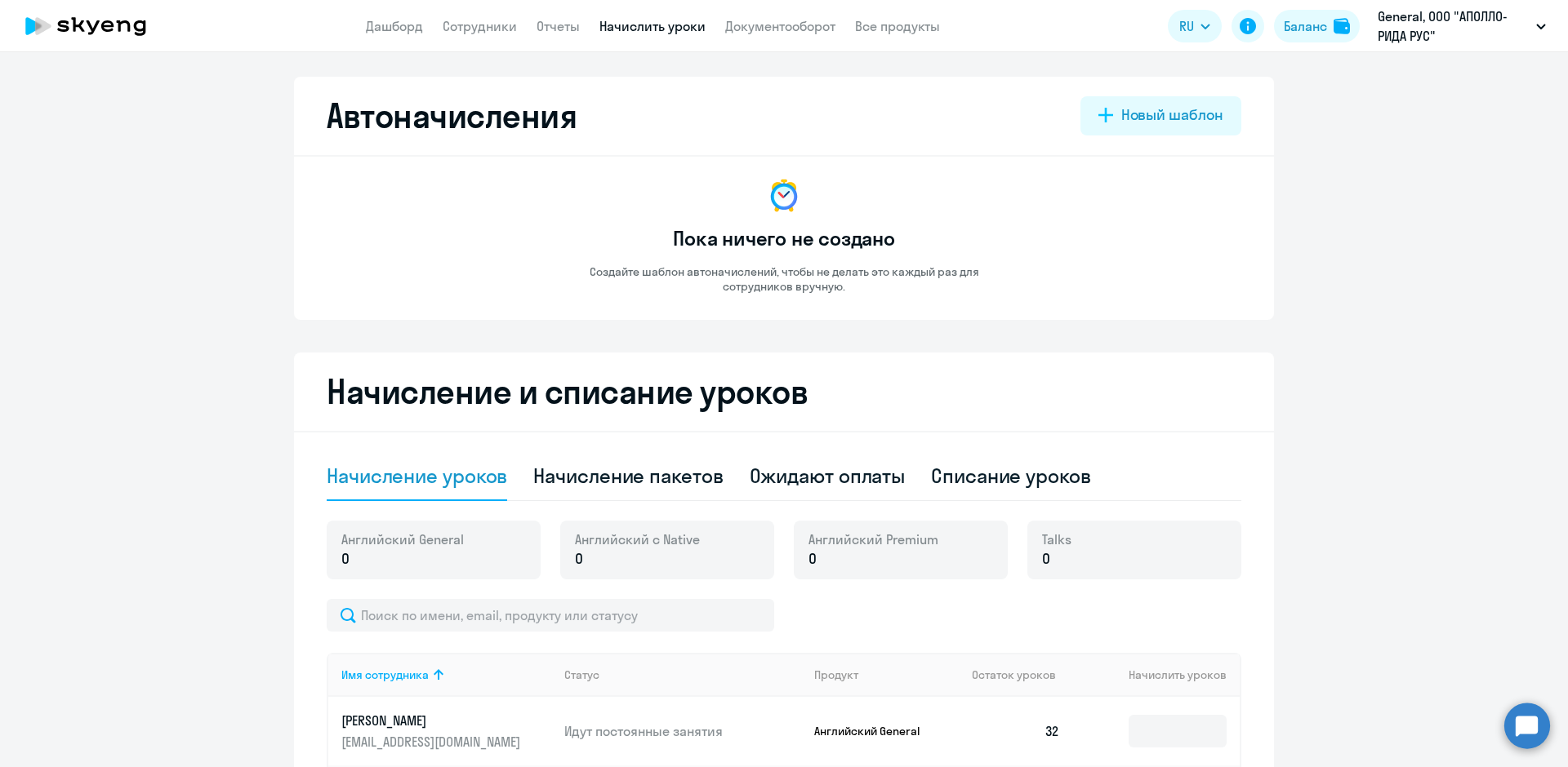
select select "10"
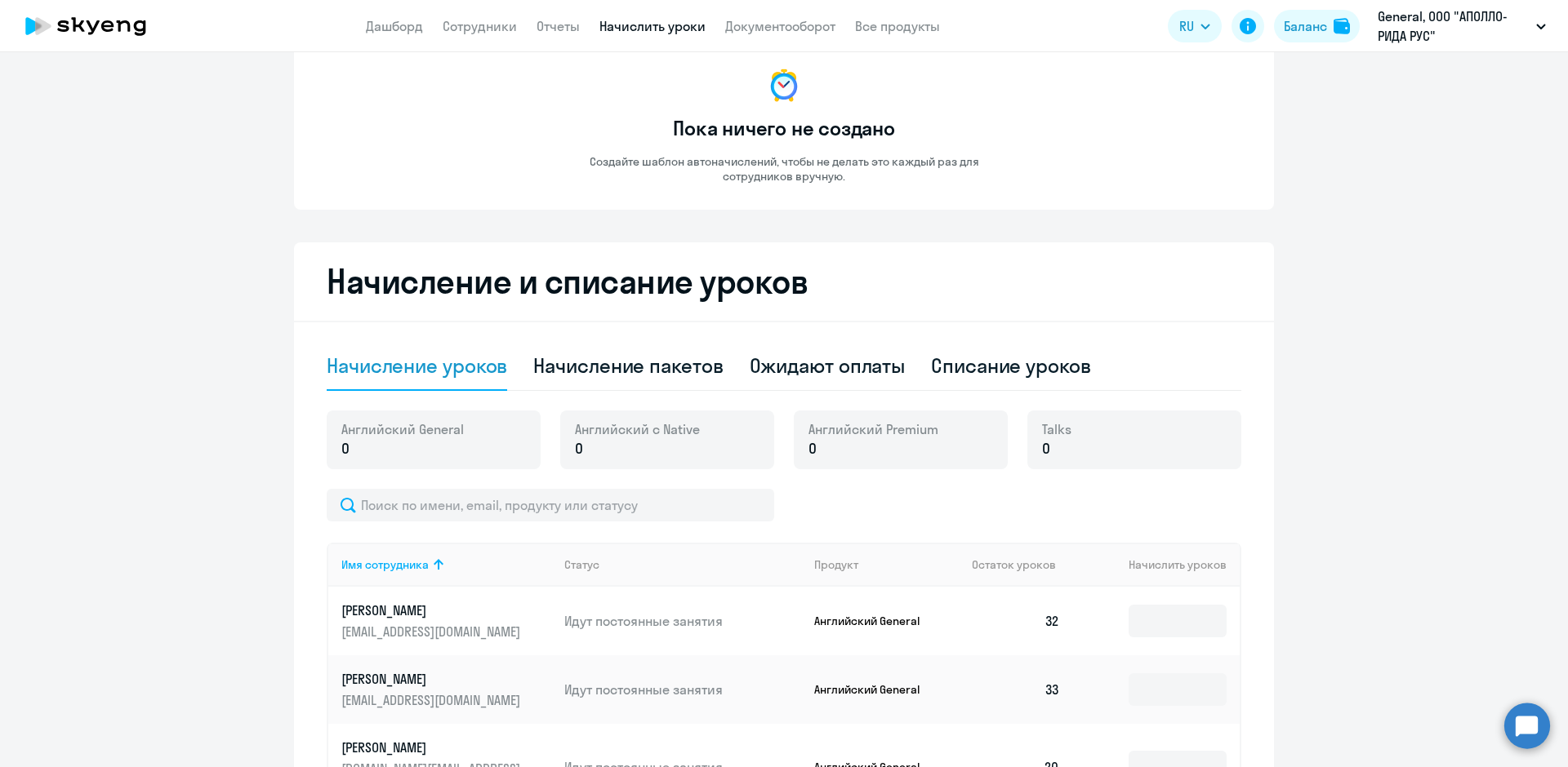
scroll to position [110, 0]
